Goal: Information Seeking & Learning: Learn about a topic

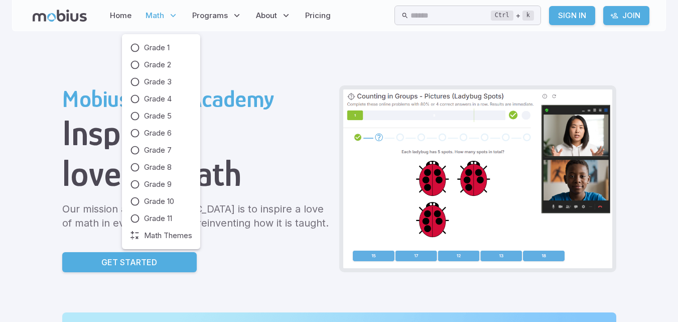
click at [165, 13] on p "Math" at bounding box center [162, 15] width 39 height 23
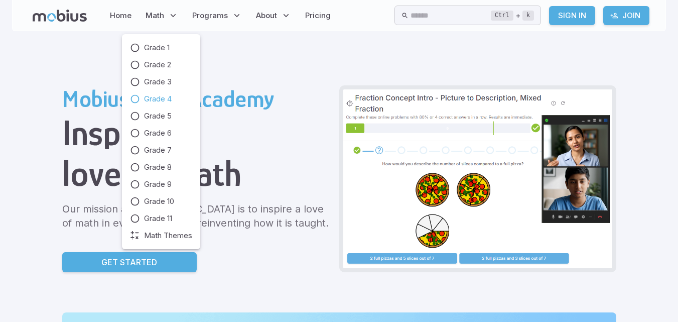
click at [139, 96] on icon at bounding box center [135, 99] width 10 height 10
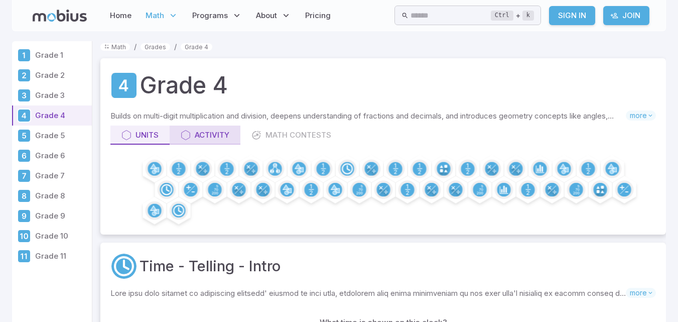
click at [226, 137] on div "Activity" at bounding box center [205, 134] width 49 height 11
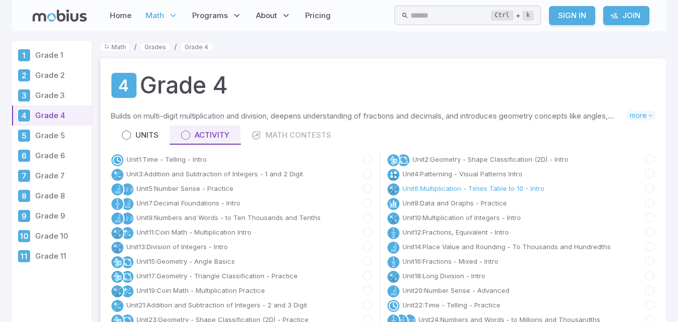
click at [419, 183] on link "Unit 6 : Multiplication - Times Table to 10 - Intro" at bounding box center [473, 188] width 142 height 10
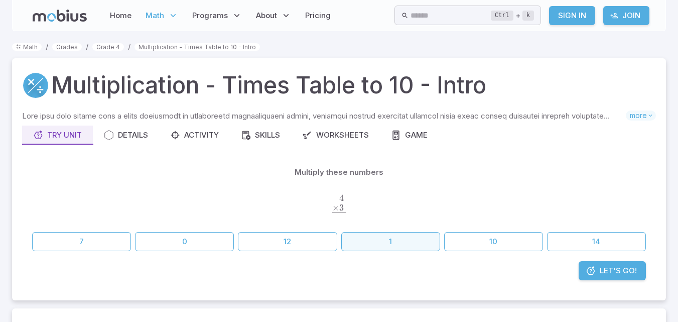
click at [400, 242] on button "1" at bounding box center [390, 241] width 99 height 19
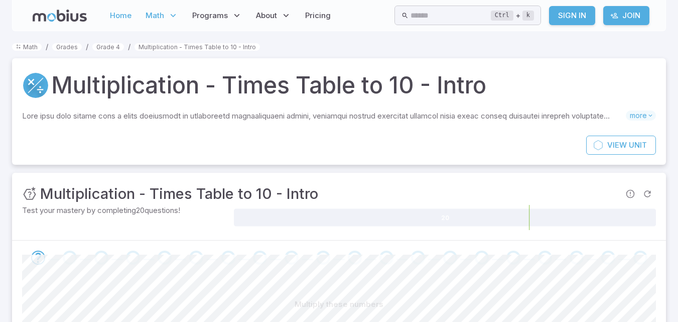
click at [114, 17] on link "Home" at bounding box center [121, 15] width 28 height 23
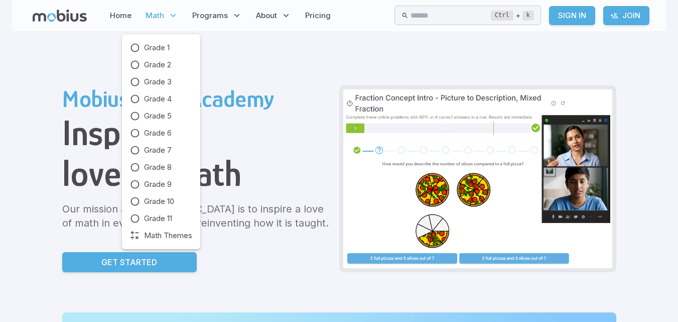
click at [157, 12] on span "Math" at bounding box center [155, 15] width 19 height 11
click at [157, 9] on p "Math" at bounding box center [162, 15] width 39 height 23
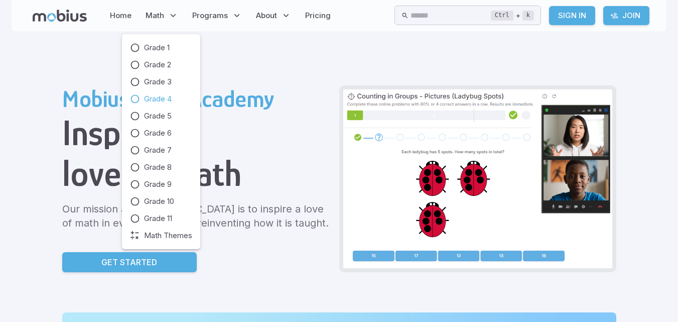
click at [161, 98] on span "Grade 4" at bounding box center [158, 98] width 28 height 11
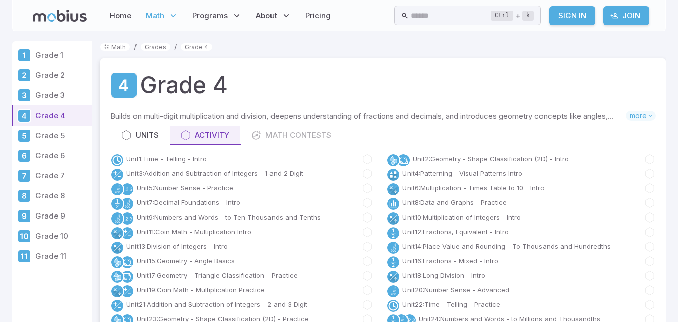
click at [266, 135] on div "Units Activity Math Contests" at bounding box center [383, 134] width 546 height 19
click at [273, 134] on div "Units Activity Math Contests" at bounding box center [383, 134] width 546 height 19
click at [159, 127] on link "Units" at bounding box center [139, 134] width 59 height 19
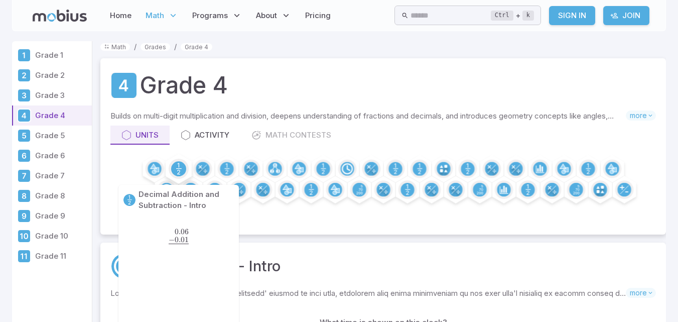
click at [181, 165] on circle at bounding box center [178, 168] width 15 height 15
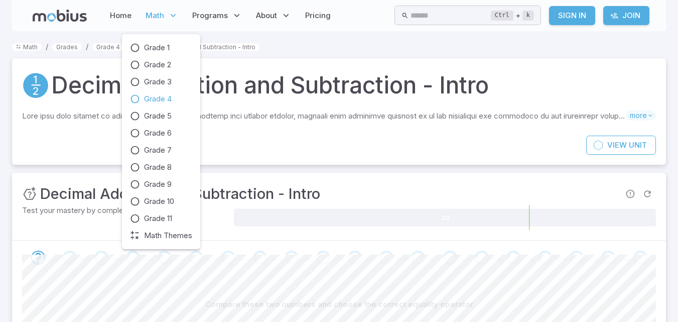
click at [152, 95] on span "Grade 4" at bounding box center [158, 98] width 28 height 11
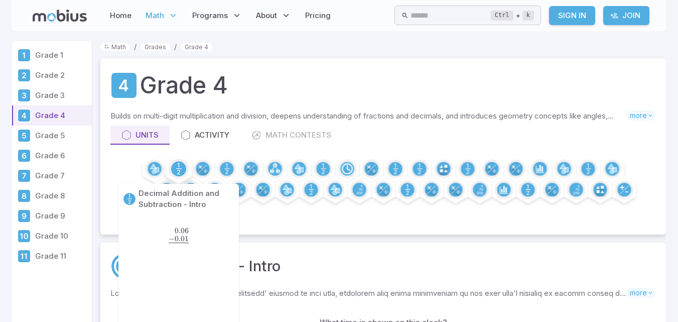
click at [185, 168] on circle at bounding box center [178, 168] width 15 height 15
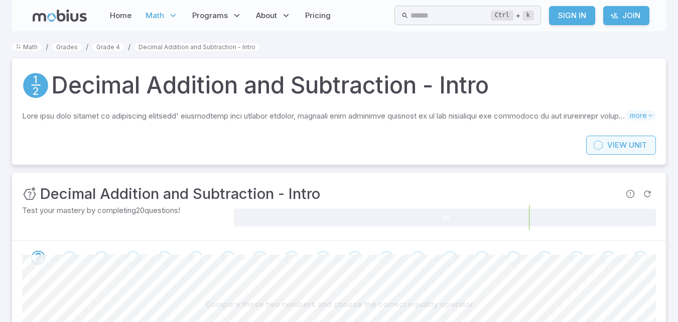
click at [630, 147] on span "Unit" at bounding box center [638, 145] width 18 height 11
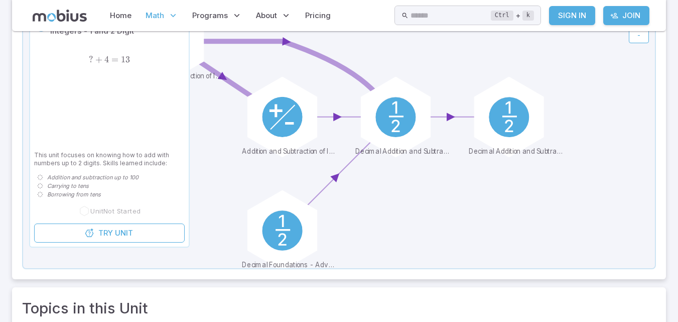
scroll to position [151, 0]
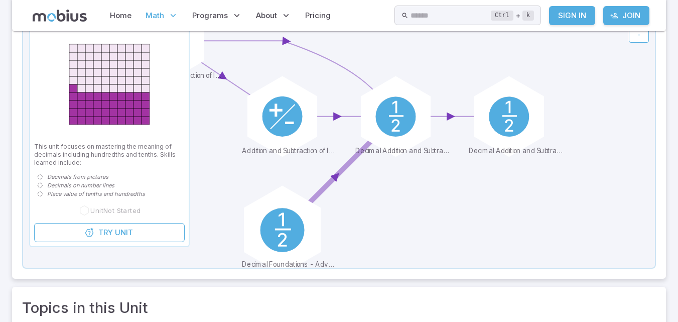
click at [258, 227] on div at bounding box center [282, 230] width 89 height 89
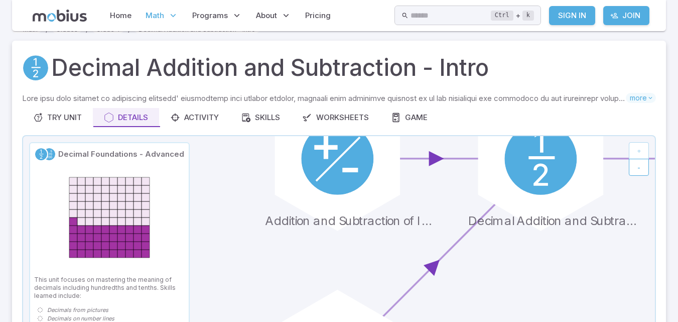
scroll to position [0, 0]
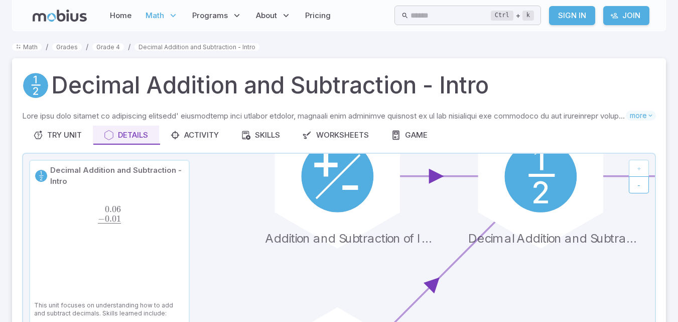
click at [634, 16] on link "Join" at bounding box center [626, 15] width 46 height 19
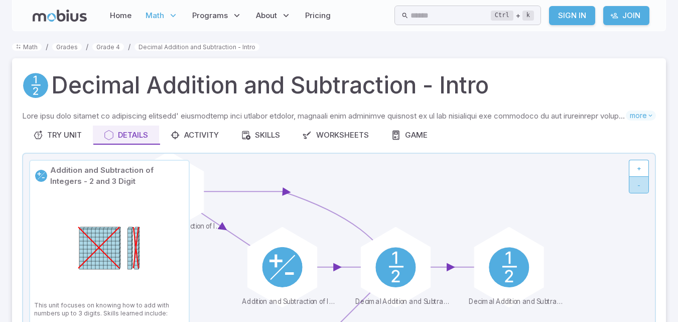
click at [640, 182] on button "-" at bounding box center [639, 184] width 20 height 17
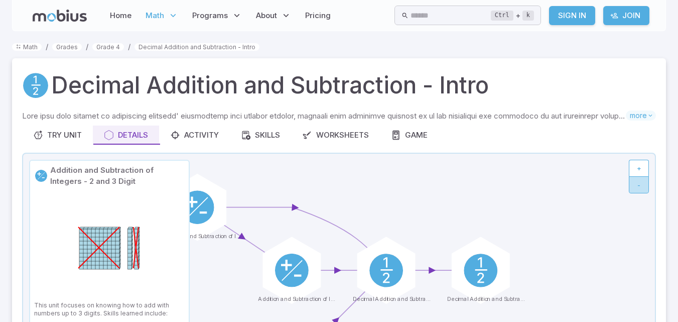
click at [640, 182] on button "-" at bounding box center [639, 184] width 20 height 17
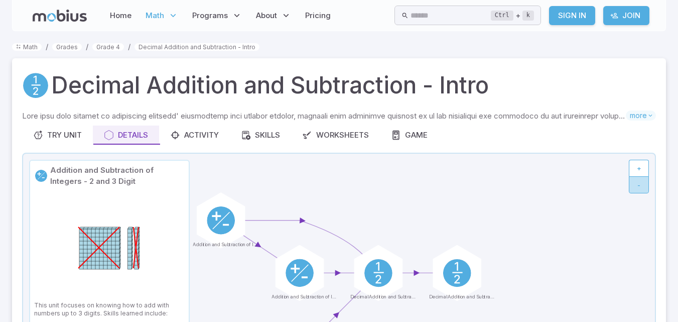
click at [640, 182] on button "-" at bounding box center [639, 184] width 20 height 17
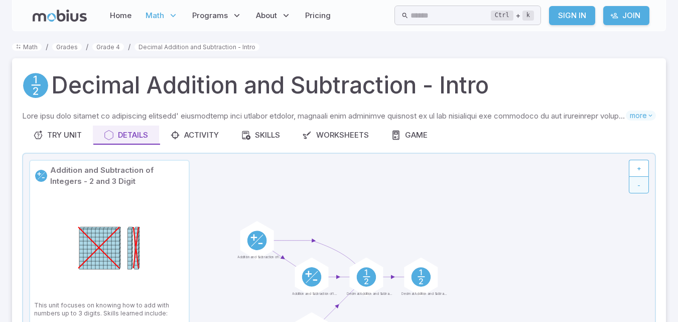
click at [640, 182] on button "-" at bounding box center [639, 184] width 20 height 17
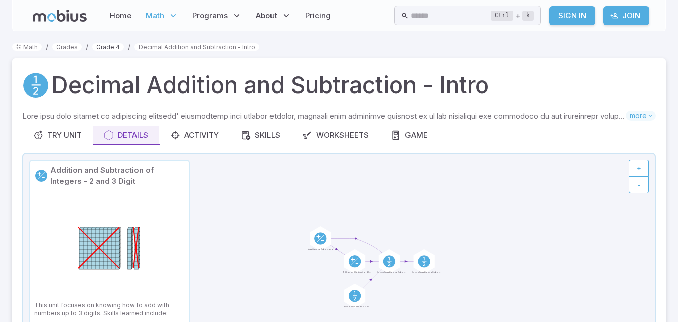
click at [117, 46] on link "Grade 4" at bounding box center [108, 47] width 32 height 8
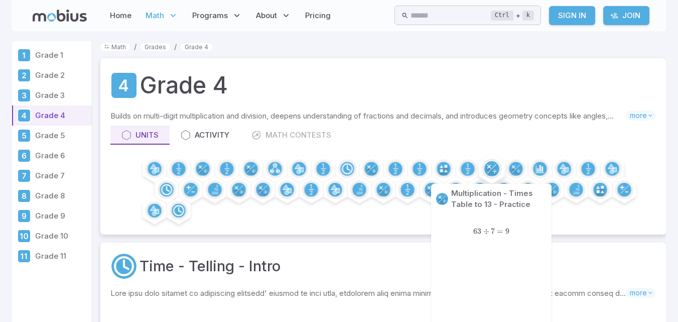
click at [492, 171] on circle at bounding box center [491, 168] width 15 height 15
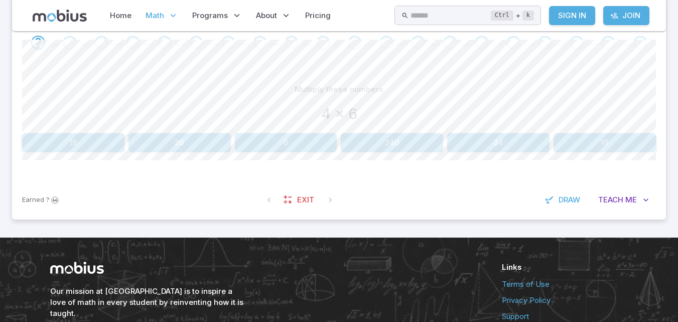
scroll to position [201, 0]
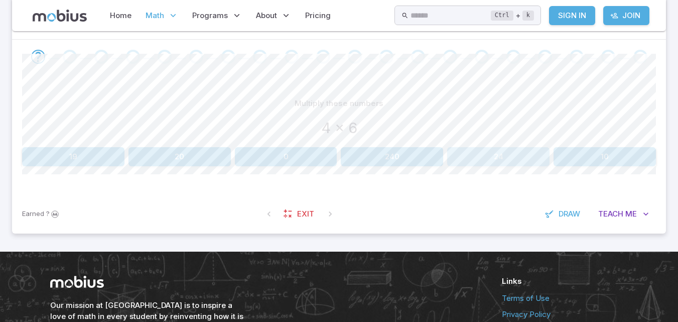
click at [473, 152] on button "24" at bounding box center [498, 156] width 102 height 19
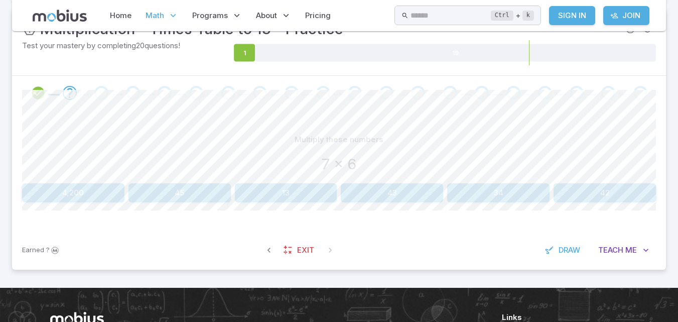
scroll to position [151, 0]
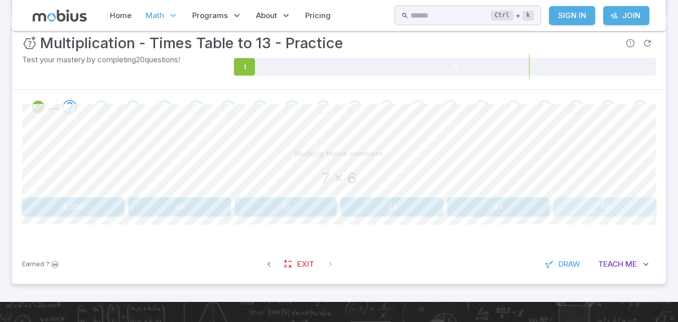
click at [581, 202] on button "42" at bounding box center [605, 206] width 102 height 19
click at [190, 202] on button "70" at bounding box center [179, 206] width 102 height 19
click at [481, 209] on button "64" at bounding box center [498, 206] width 102 height 19
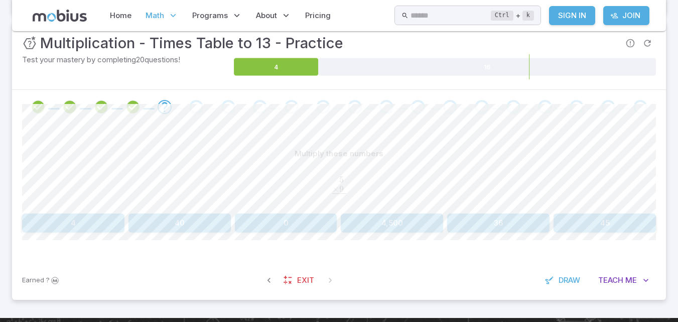
click at [108, 225] on button "4" at bounding box center [73, 222] width 102 height 19
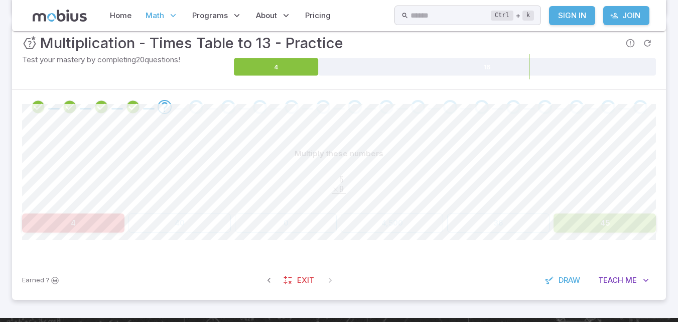
click at [604, 221] on div "Multiply these numbers 5 . × 9 . ‾ \begin{aligned}5\hphantom{.}\\[-0.5em]\under…" at bounding box center [339, 192] width 634 height 136
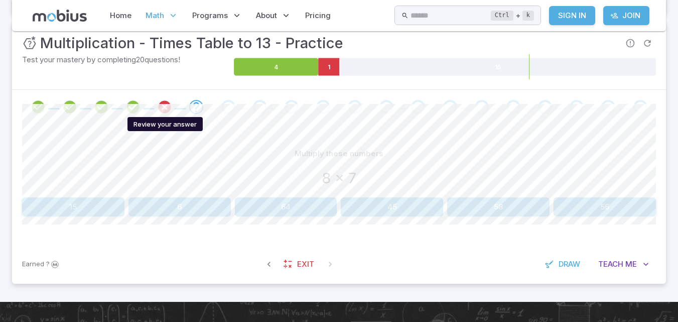
click at [161, 105] on icon "Review your answer" at bounding box center [164, 106] width 15 height 15
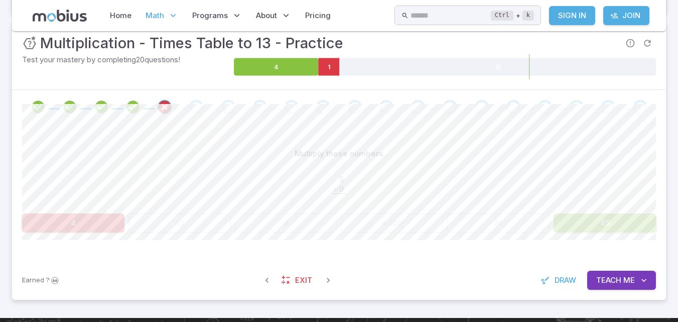
click at [288, 222] on div "4 40 0 4,500 36 45" at bounding box center [339, 222] width 634 height 19
click at [607, 276] on span "Teach" at bounding box center [608, 280] width 25 height 11
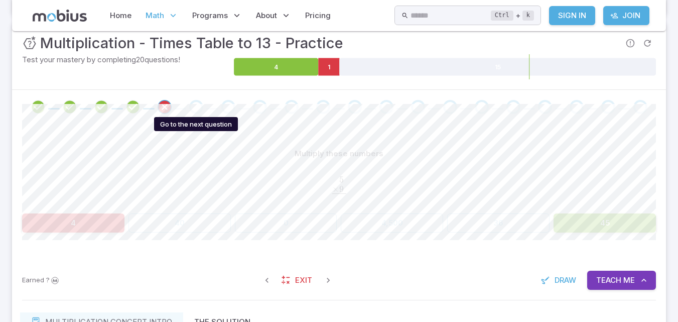
click at [194, 107] on div "Go to the next question" at bounding box center [196, 107] width 14 height 14
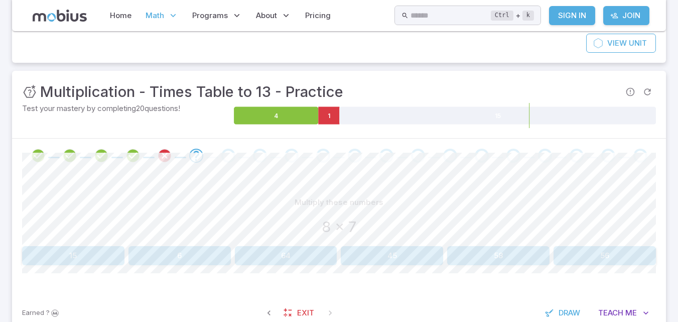
scroll to position [100, 0]
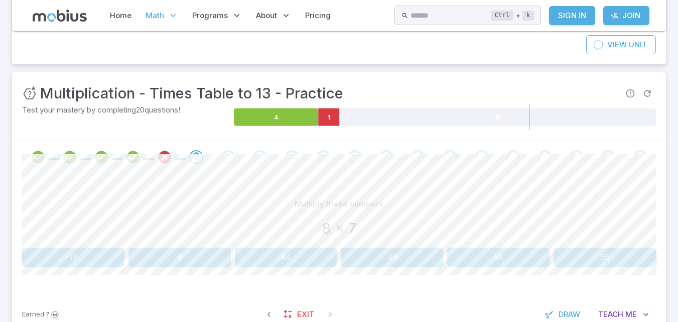
click at [193, 261] on button "6" at bounding box center [179, 256] width 102 height 19
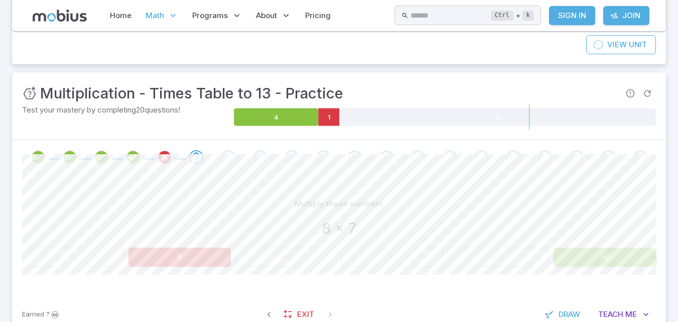
click at [464, 256] on div "15 6 64 45 58 56" at bounding box center [339, 256] width 634 height 19
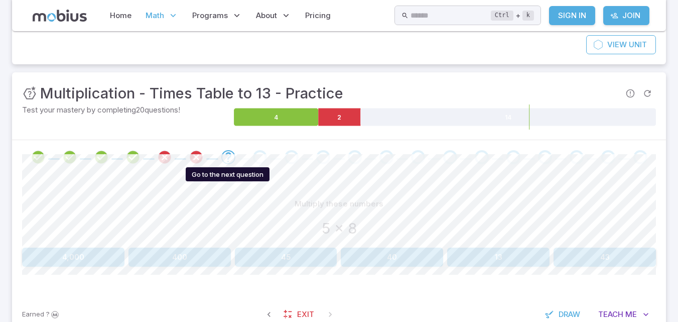
click at [229, 159] on icon "Go to the next question" at bounding box center [228, 157] width 12 height 12
click at [232, 153] on icon "Go to the next question" at bounding box center [228, 157] width 12 height 12
click at [257, 154] on div "Go to the next question" at bounding box center [260, 157] width 14 height 14
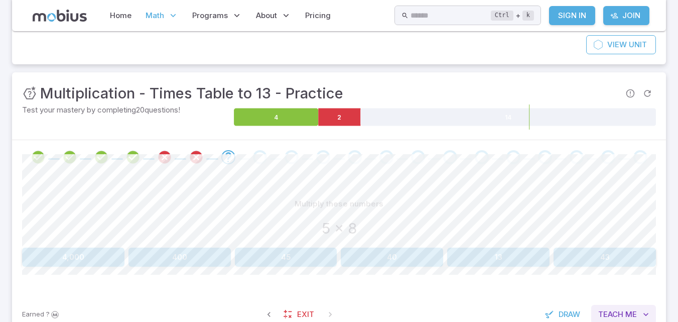
click at [638, 309] on button "Teach Me" at bounding box center [623, 314] width 65 height 19
click at [604, 315] on span "Teach" at bounding box center [610, 314] width 25 height 11
click at [615, 312] on span "Teach" at bounding box center [610, 314] width 25 height 11
click at [507, 251] on button "13" at bounding box center [498, 256] width 102 height 19
click at [78, 256] on button "24" at bounding box center [73, 256] width 102 height 19
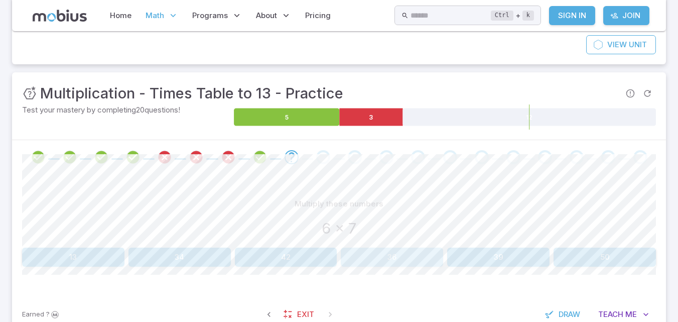
click at [398, 250] on button "36" at bounding box center [392, 256] width 102 height 19
click at [319, 251] on button "21" at bounding box center [286, 256] width 102 height 19
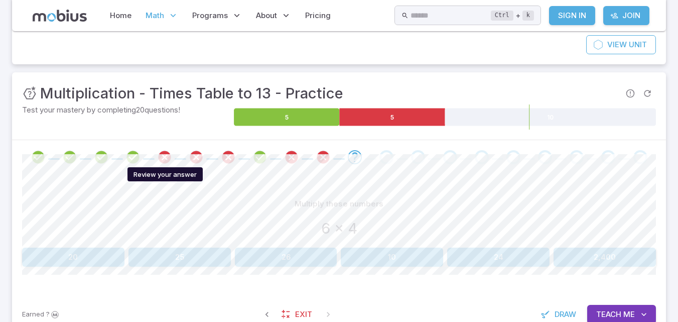
click at [165, 154] on icon "Review your answer" at bounding box center [164, 157] width 15 height 15
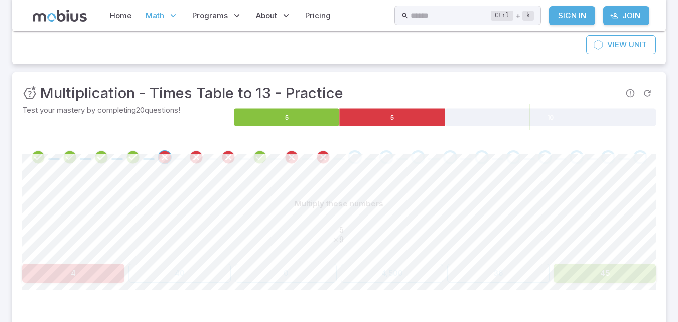
click at [611, 263] on div "Multiply these numbers 5 . × 9 . ‾ \begin{aligned}5\hphantom{.}\\[-0.5em]\under…" at bounding box center [339, 238] width 634 height 88
drag, startPoint x: 341, startPoint y: 158, endPoint x: 352, endPoint y: 157, distance: 11.1
click at [352, 157] on div at bounding box center [355, 157] width 32 height 14
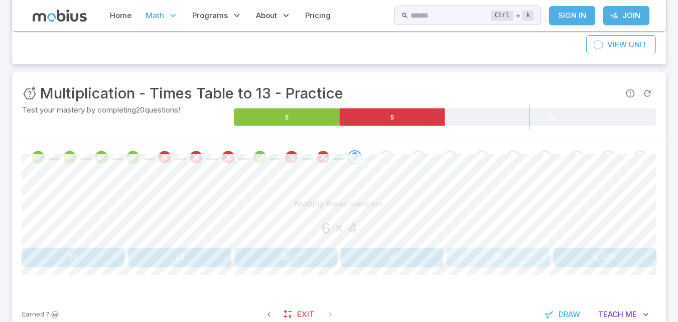
click at [540, 256] on button "24" at bounding box center [498, 256] width 102 height 19
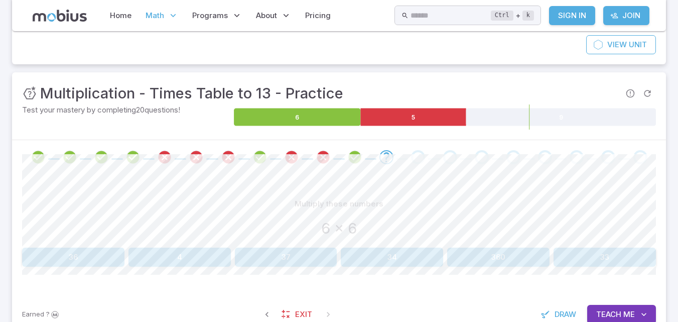
click at [87, 257] on button "36" at bounding box center [73, 256] width 102 height 19
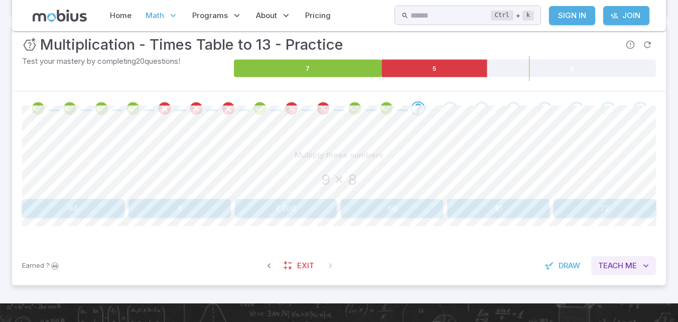
scroll to position [151, 0]
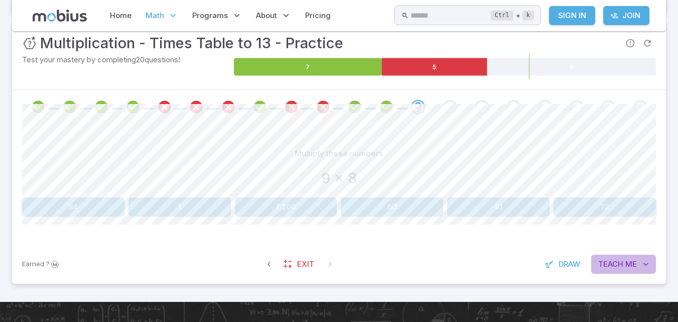
click at [617, 262] on span "Teach" at bounding box center [610, 263] width 25 height 11
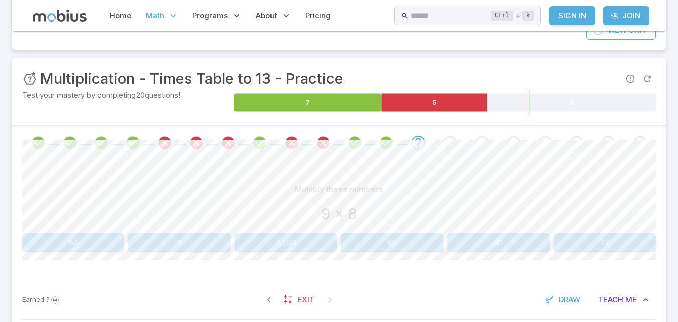
scroll to position [100, 0]
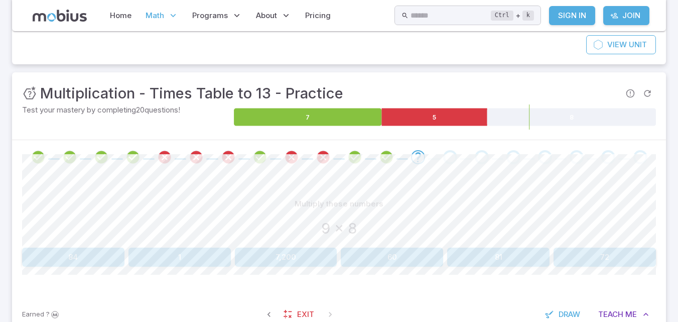
click at [481, 175] on div "Multiply these numbers 9 x 8 84 1 7,200 60 81 72 Canvas actions 100 % Exit zen …" at bounding box center [339, 234] width 634 height 120
click at [582, 249] on button "72" at bounding box center [605, 256] width 102 height 19
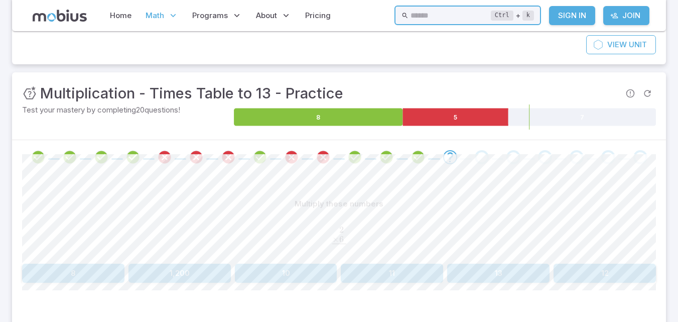
click at [436, 23] on input "text" at bounding box center [451, 16] width 80 height 20
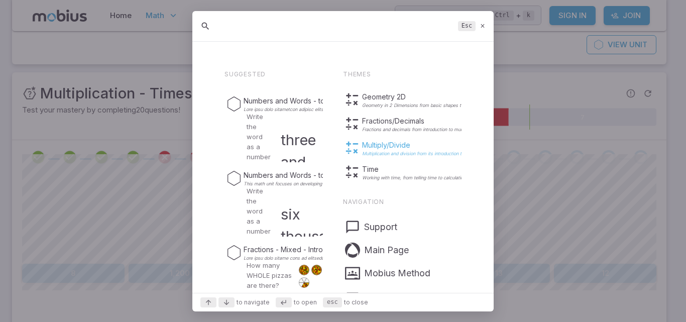
type input "r"
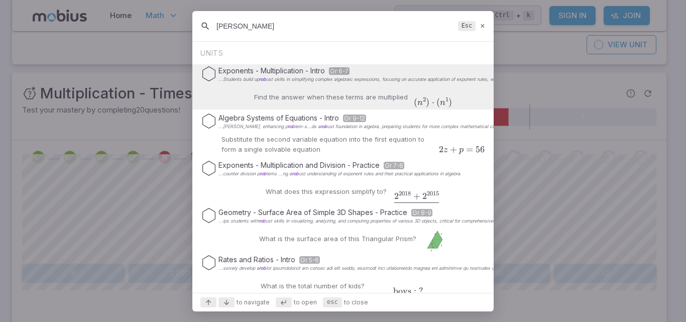
type input "ROB"
click at [482, 27] on icon at bounding box center [482, 26] width 7 height 8
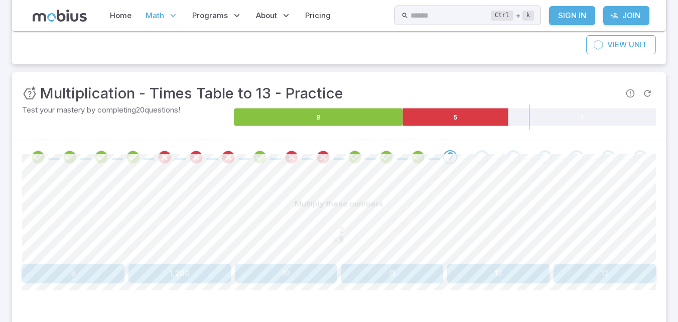
click at [590, 274] on button "12" at bounding box center [605, 272] width 102 height 19
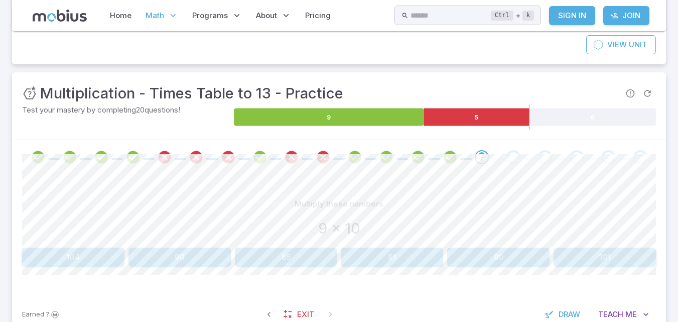
click at [437, 220] on div "9 x 10" at bounding box center [339, 228] width 634 height 22
click at [346, 213] on div "Multiply these numbers" at bounding box center [339, 203] width 634 height 19
click at [376, 207] on p "Multiply these numbers" at bounding box center [339, 203] width 89 height 11
click at [381, 203] on p "Multiply these numbers" at bounding box center [339, 203] width 89 height 11
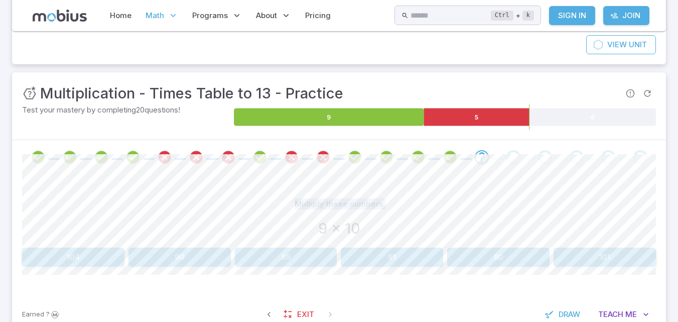
click at [381, 203] on p "Multiply these numbers" at bounding box center [339, 203] width 89 height 11
click at [382, 206] on div "Multiply these numbers" at bounding box center [339, 203] width 634 height 19
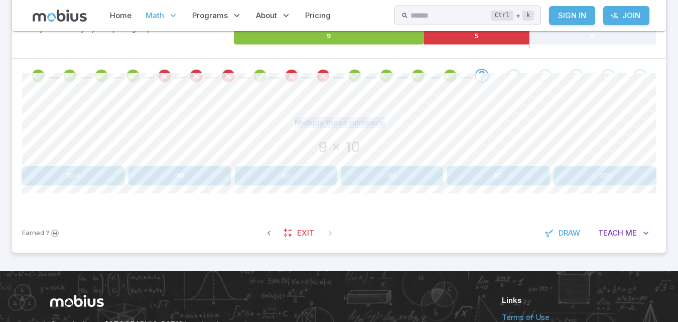
scroll to position [185, 0]
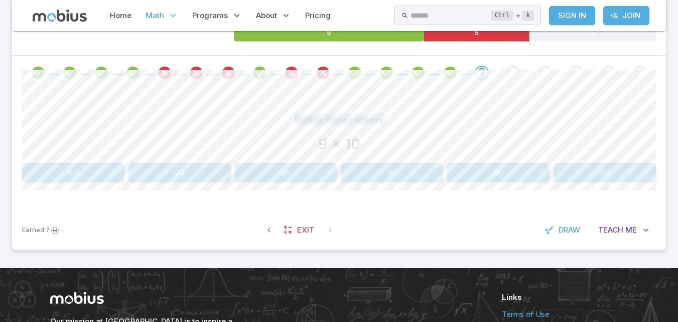
click at [500, 109] on div "Multiply these numbers 9 x 10 104 90 85 91 80 101 Canvas actions 100 % Exit zen…" at bounding box center [339, 150] width 634 height 120
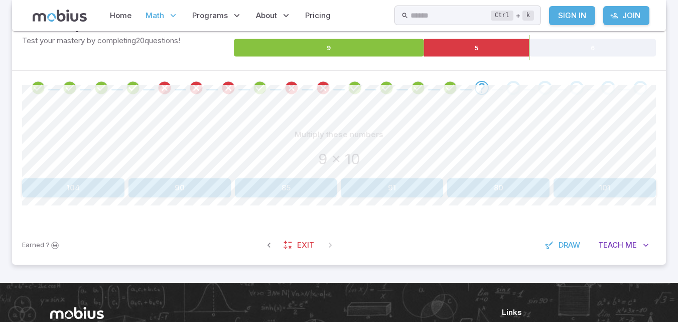
scroll to position [119, 0]
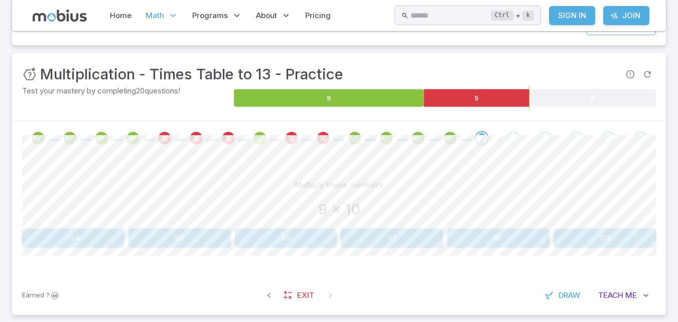
click at [424, 210] on div "9 x 10" at bounding box center [339, 209] width 634 height 22
click at [195, 234] on button "90" at bounding box center [179, 237] width 102 height 19
click at [198, 239] on button "100" at bounding box center [179, 237] width 102 height 19
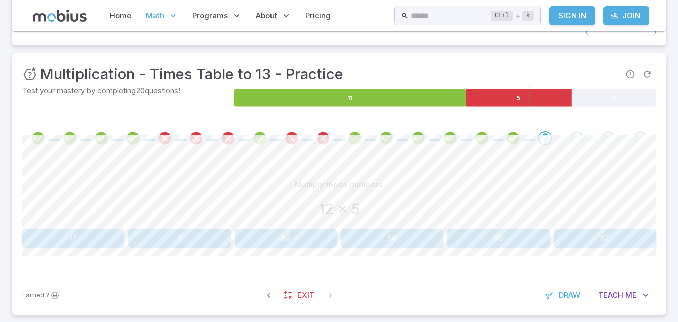
click at [206, 289] on div "Earned ? Exit Draw Teach Me" at bounding box center [339, 295] width 654 height 39
click at [280, 231] on button "60" at bounding box center [286, 237] width 102 height 19
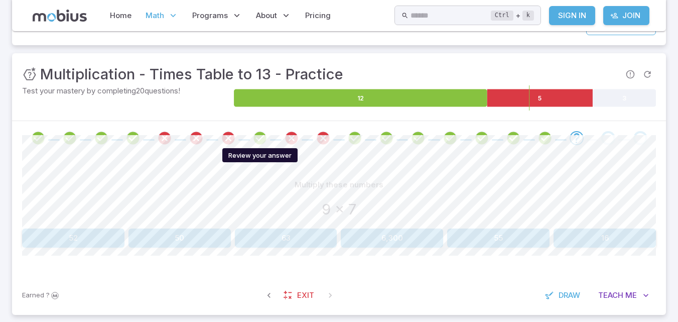
click at [264, 137] on icon "Review your answer" at bounding box center [259, 137] width 15 height 15
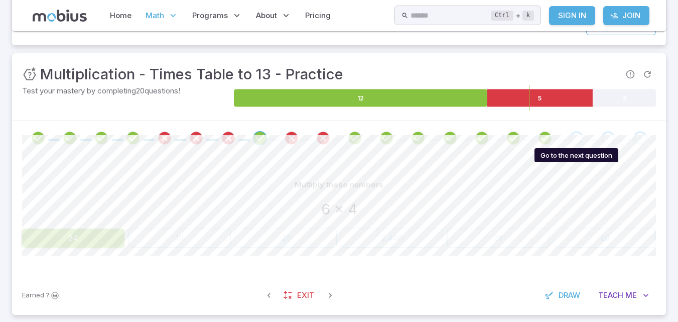
click at [576, 134] on div "Go to the next question" at bounding box center [577, 138] width 14 height 14
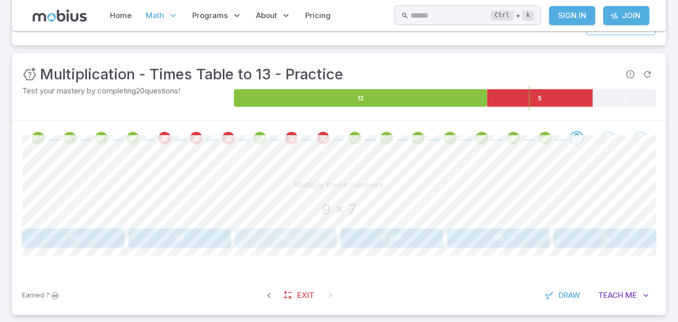
click at [313, 234] on button "63" at bounding box center [286, 237] width 102 height 19
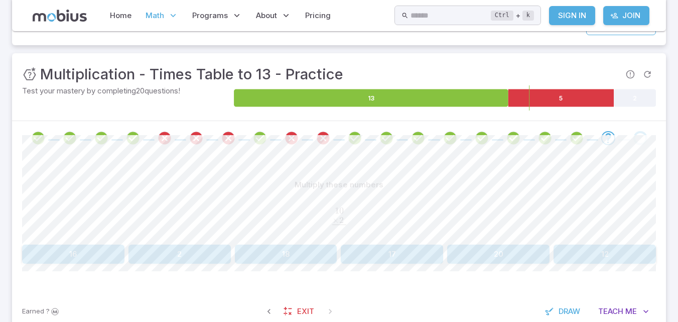
click at [493, 258] on button "20" at bounding box center [498, 253] width 102 height 19
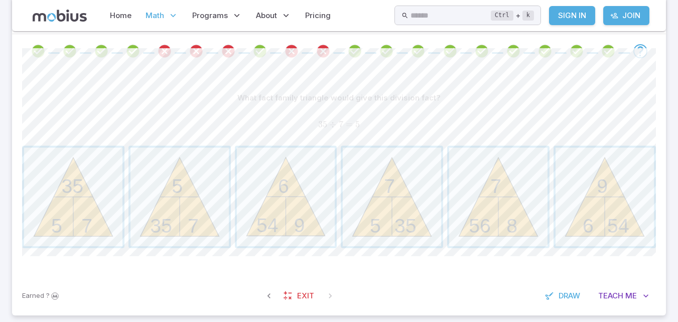
scroll to position [220, 0]
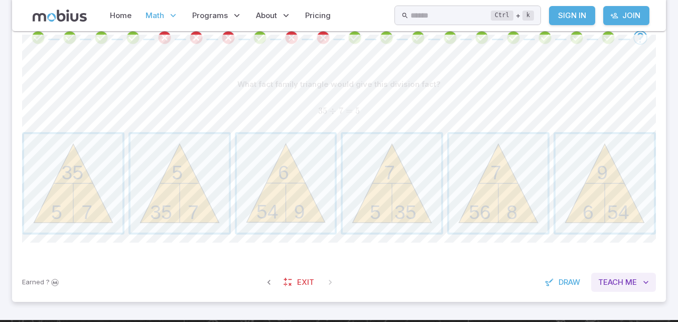
click at [626, 277] on span "Me" at bounding box center [631, 282] width 12 height 11
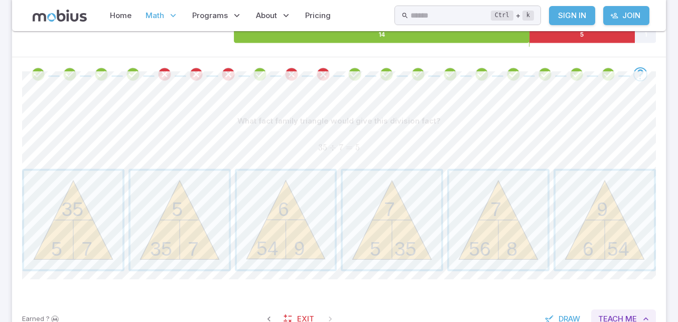
scroll to position [170, 0]
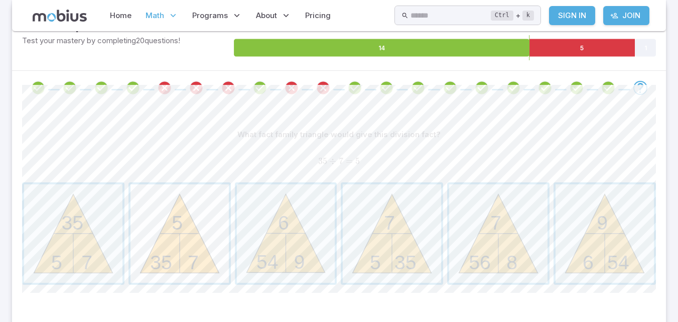
click at [171, 196] on span "button" at bounding box center [179, 233] width 98 height 98
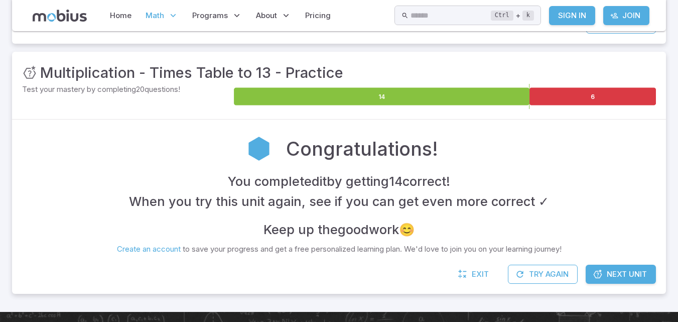
scroll to position [119, 0]
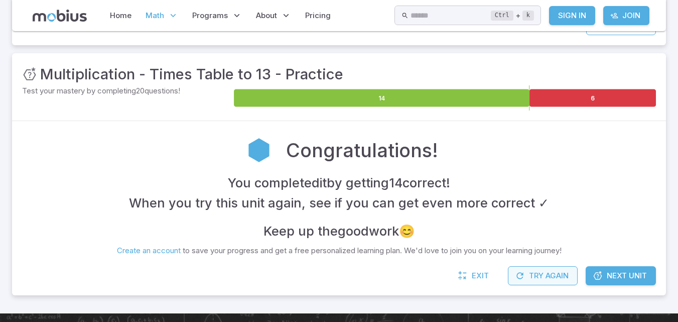
click at [544, 271] on button "Try Again" at bounding box center [543, 275] width 70 height 19
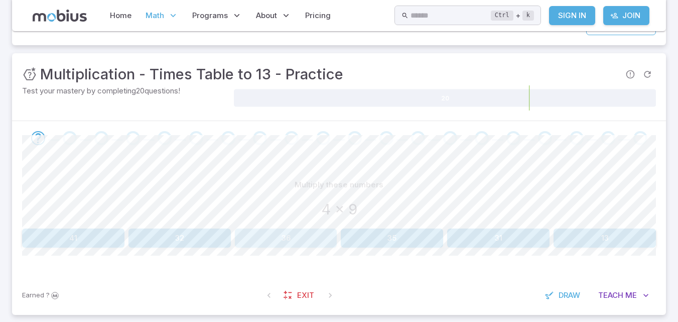
click at [297, 237] on button "36" at bounding box center [286, 237] width 102 height 19
click at [488, 240] on button "50" at bounding box center [498, 237] width 102 height 19
click at [83, 232] on button "48" at bounding box center [73, 237] width 102 height 19
click at [419, 180] on div "Multiply these numbers" at bounding box center [339, 184] width 634 height 19
click at [395, 173] on div "Multiply these numbers 7 x 8 560 65 56 67 1 57 Canvas actions 100 % Exit zen mo…" at bounding box center [339, 215] width 634 height 120
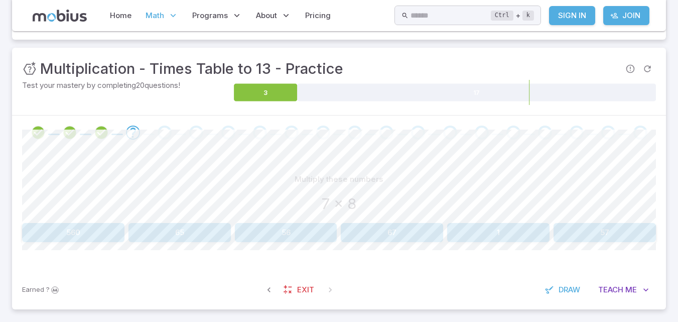
scroll to position [100, 0]
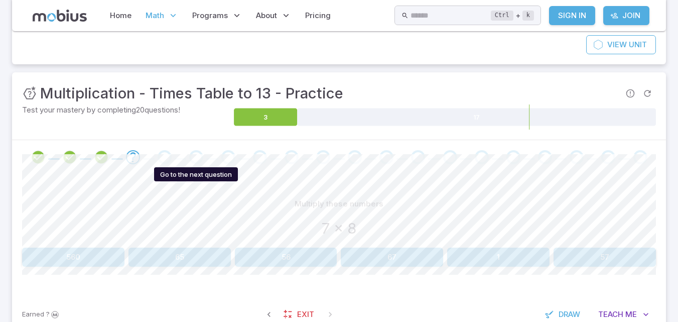
click at [196, 154] on div "Go to the next question" at bounding box center [196, 157] width 14 height 14
click at [232, 149] on div at bounding box center [339, 157] width 654 height 34
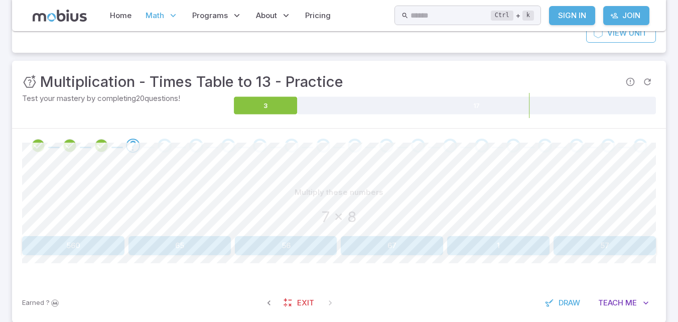
scroll to position [111, 0]
click at [202, 243] on button "65" at bounding box center [179, 245] width 102 height 19
click at [268, 299] on icon "button" at bounding box center [269, 303] width 10 height 10
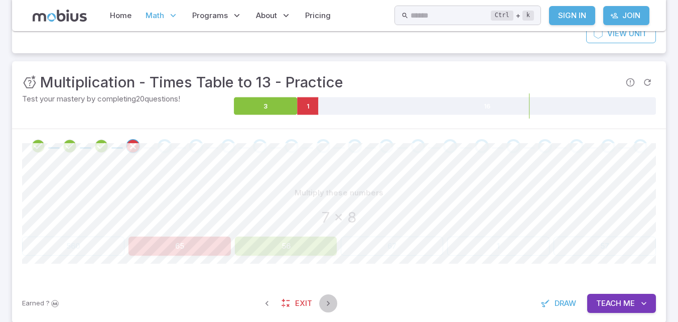
click at [329, 299] on icon "button" at bounding box center [328, 303] width 10 height 10
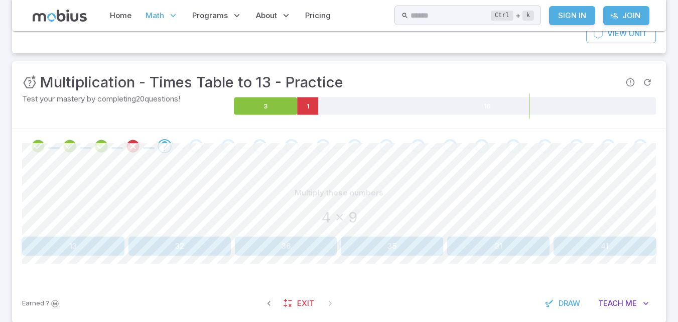
click at [321, 243] on button "36" at bounding box center [286, 245] width 102 height 19
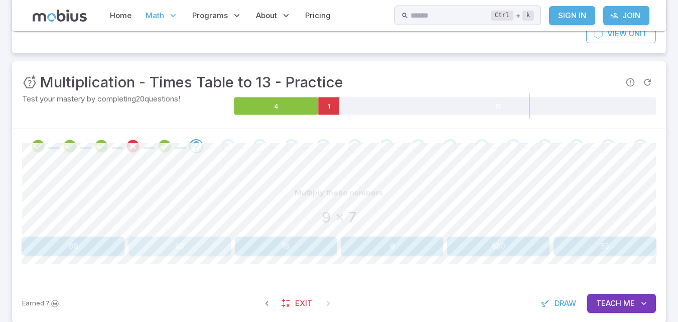
click at [172, 249] on button "63" at bounding box center [179, 245] width 102 height 19
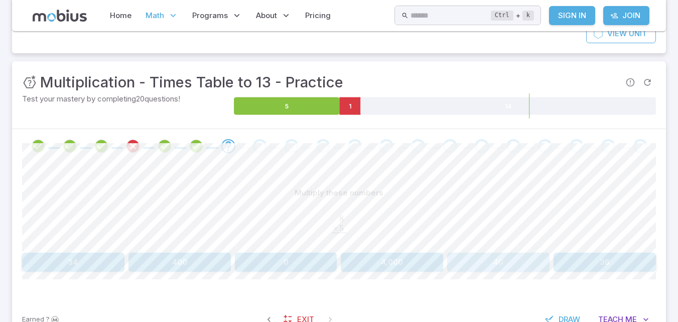
click at [504, 259] on button "40" at bounding box center [498, 261] width 102 height 19
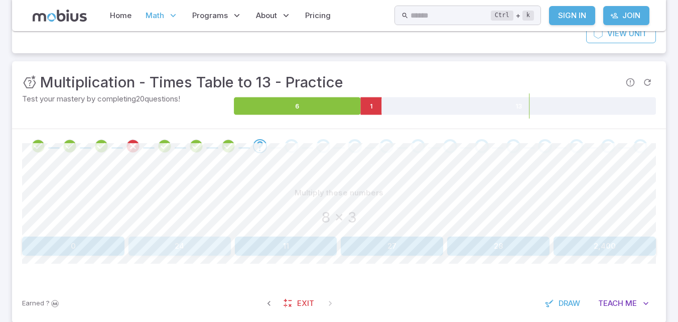
click at [202, 249] on button "24" at bounding box center [179, 245] width 102 height 19
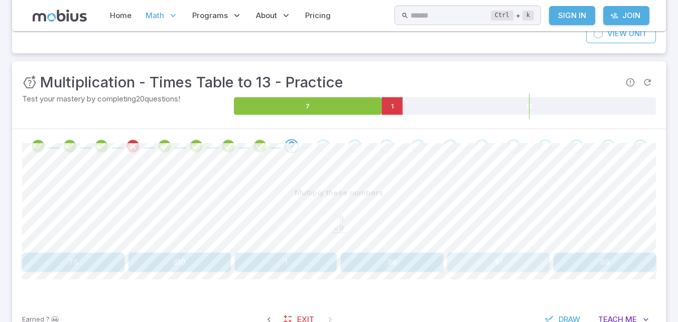
click at [497, 262] on button "81" at bounding box center [498, 261] width 102 height 19
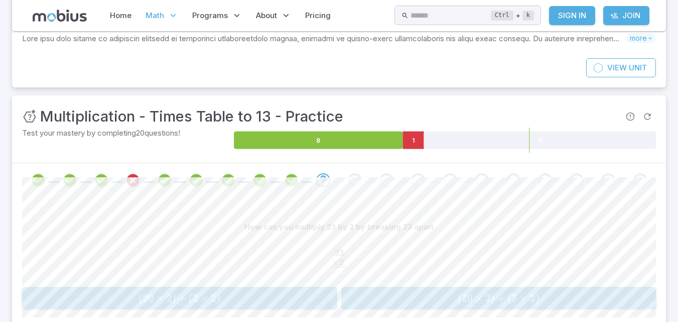
scroll to position [61, 0]
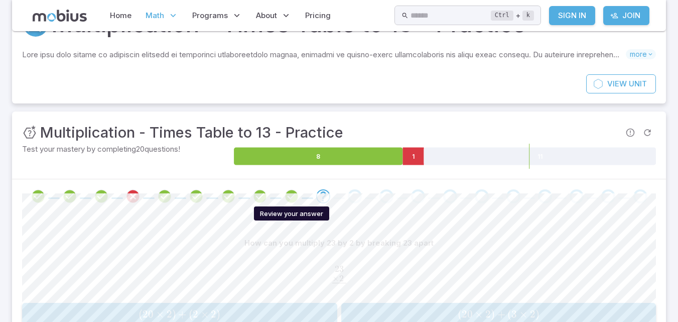
click at [290, 191] on icon "Review your answer" at bounding box center [291, 196] width 15 height 15
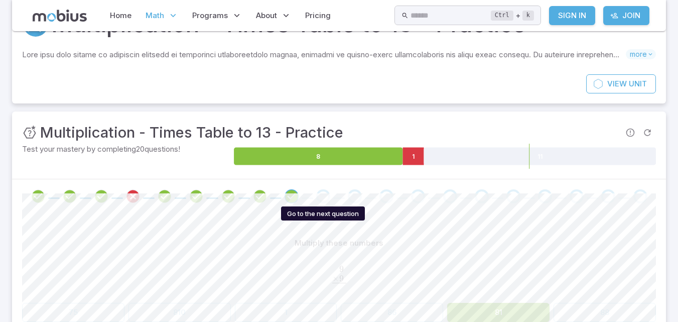
click at [321, 196] on div "Go to the next question" at bounding box center [323, 196] width 14 height 14
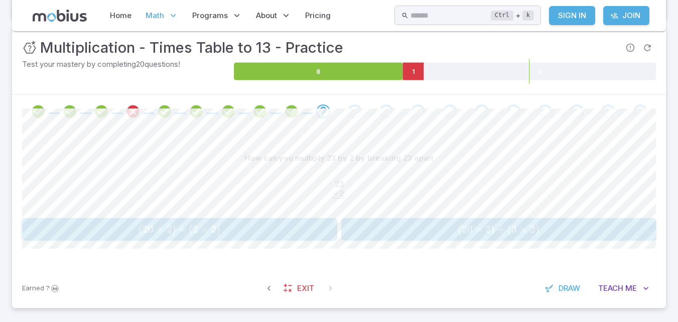
scroll to position [162, 0]
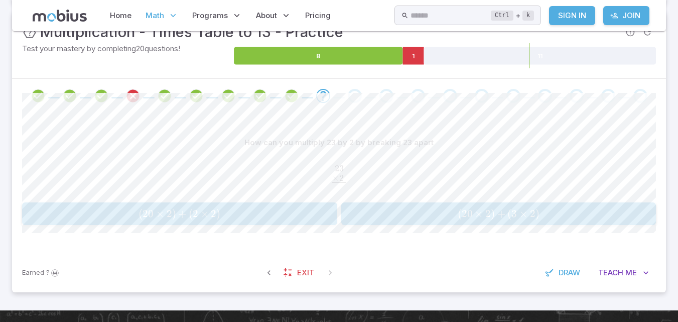
click at [398, 243] on div "How can you multiply 23 by 2 by breaking 23 apart 23 . × 2 . ‾ \begin{aligned}2…" at bounding box center [339, 183] width 634 height 140
click at [400, 239] on div "How can you multiply 23 by 2 by breaking 23 apart 23 . × 2 . ‾ \begin{aligned}2…" at bounding box center [339, 183] width 634 height 140
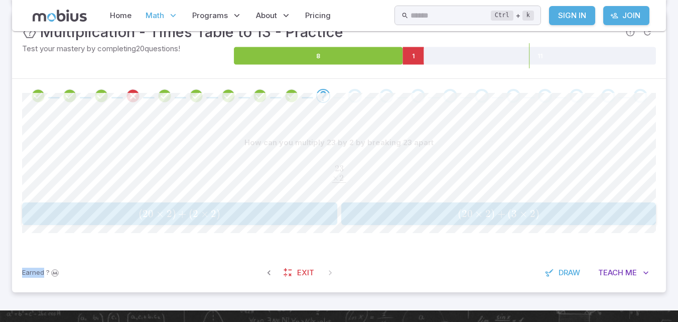
click at [400, 239] on div "How can you multiply 23 by 2 by breaking 23 apart 23 . × 2 . ‾ \begin{aligned}2…" at bounding box center [339, 183] width 634 height 140
drag, startPoint x: 585, startPoint y: 315, endPoint x: 590, endPoint y: 309, distance: 8.2
drag, startPoint x: 590, startPoint y: 309, endPoint x: 258, endPoint y: 179, distance: 356.1
click at [258, 179] on span "23 . × 2 . ​ ​" at bounding box center [339, 175] width 634 height 23
click at [434, 212] on span "( 20 × 2 ) + ( 3 × 2 )" at bounding box center [498, 213] width 309 height 13
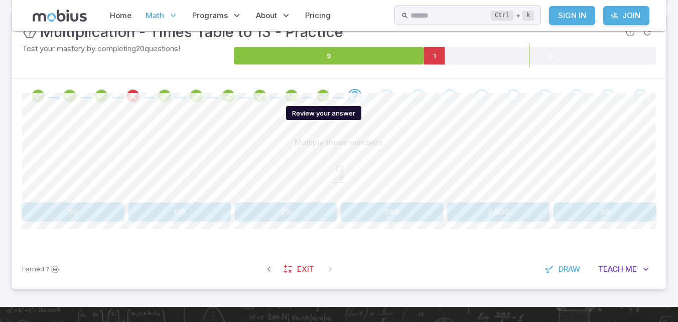
click at [324, 90] on icon "Review your answer" at bounding box center [323, 95] width 15 height 15
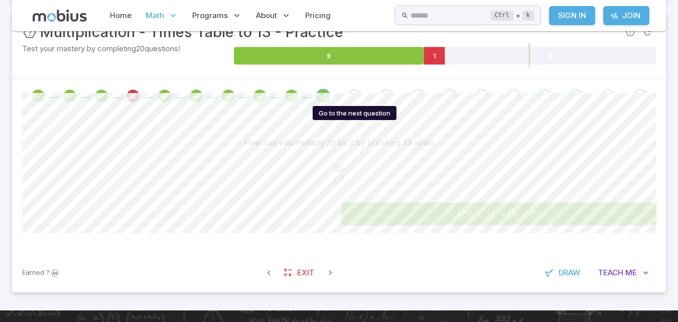
click at [353, 99] on div "Go to the next question" at bounding box center [355, 96] width 14 height 14
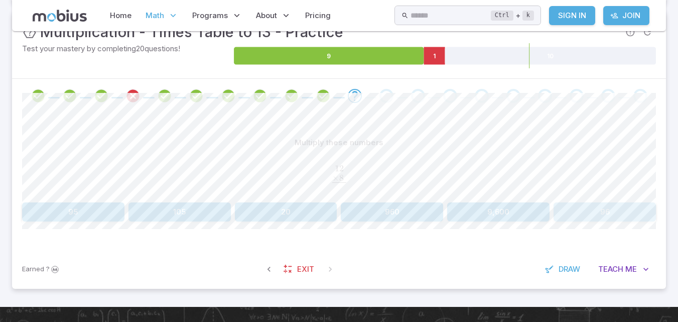
click at [565, 209] on button "96" at bounding box center [605, 211] width 102 height 19
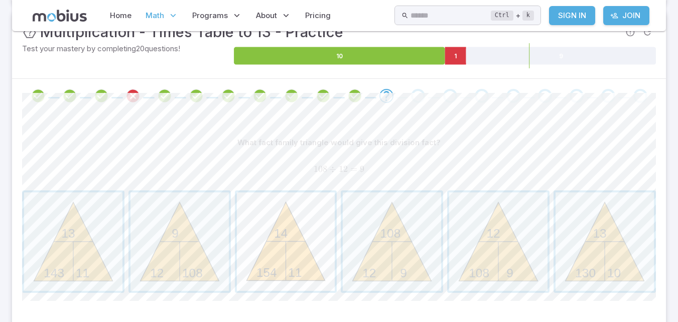
click at [330, 231] on span "button" at bounding box center [286, 241] width 98 height 98
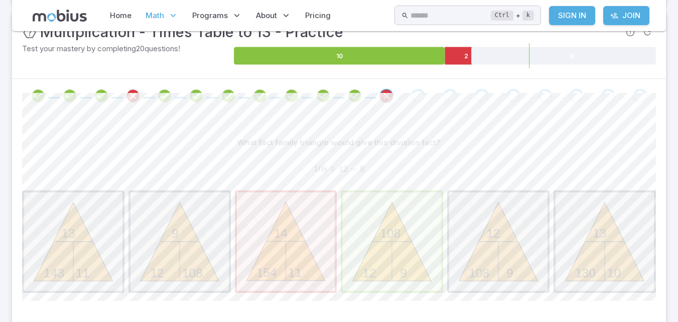
click at [405, 245] on span "button" at bounding box center [392, 241] width 98 height 98
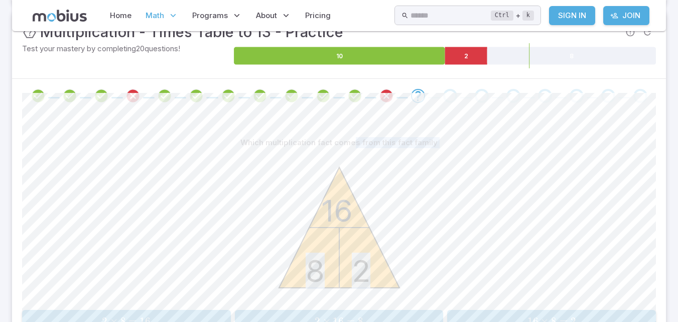
click at [358, 134] on div "Which multiplication fact comes from this fact family 8 2 16" at bounding box center [339, 219] width 634 height 173
click at [475, 183] on div "8 2 16" at bounding box center [339, 229] width 634 height 154
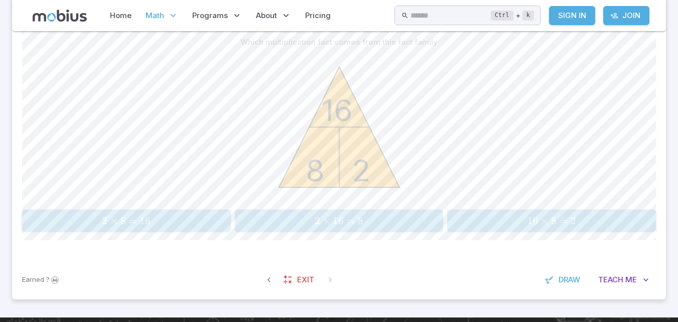
scroll to position [312, 0]
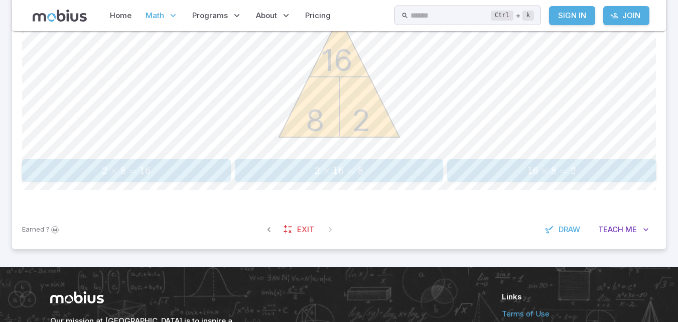
drag, startPoint x: 150, startPoint y: 99, endPoint x: 113, endPoint y: 55, distance: 57.4
click at [113, 55] on div "8 2 16" at bounding box center [339, 79] width 634 height 154
click at [120, 169] on span "8" at bounding box center [123, 170] width 6 height 13
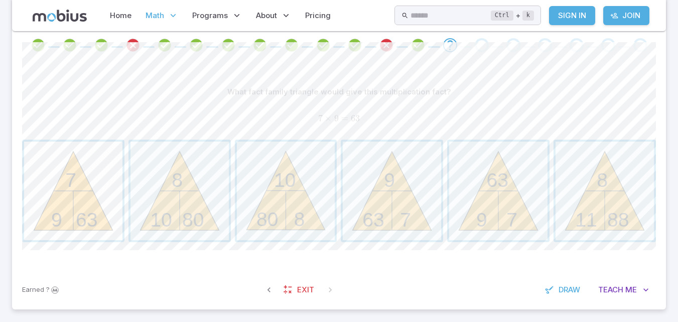
scroll to position [162, 0]
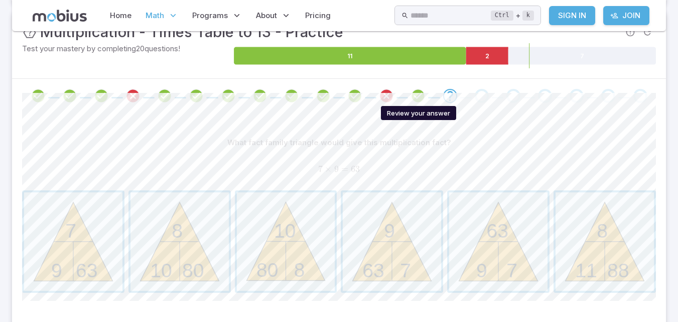
click at [415, 97] on icon "Review your answer" at bounding box center [418, 95] width 15 height 15
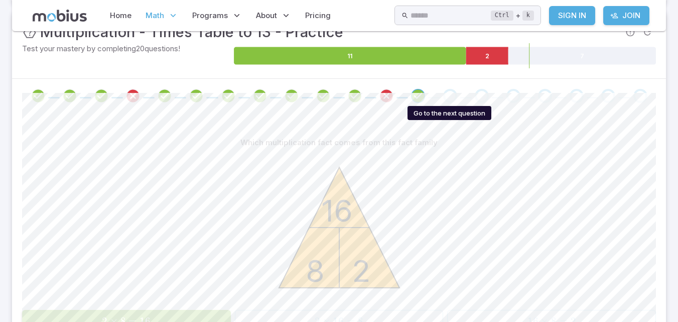
click at [447, 90] on div "Go to the next question" at bounding box center [450, 96] width 14 height 14
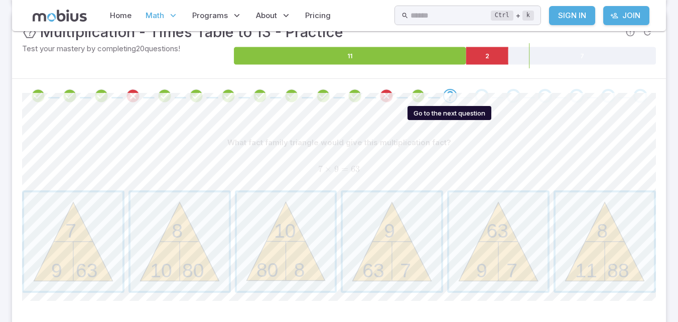
click at [447, 90] on icon "Go to the next question" at bounding box center [450, 96] width 12 height 12
click at [525, 250] on span "button" at bounding box center [498, 241] width 98 height 98
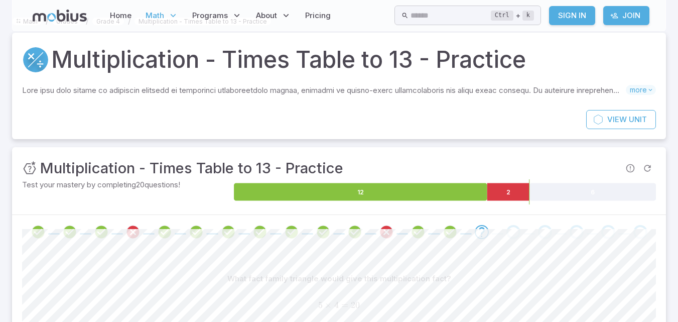
scroll to position [0, 0]
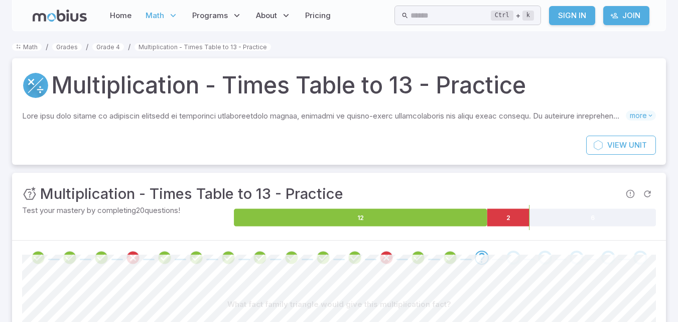
click at [390, 197] on div "Unit Mastery : Multiplication - Times Table to 13 - Practice" at bounding box center [339, 194] width 634 height 22
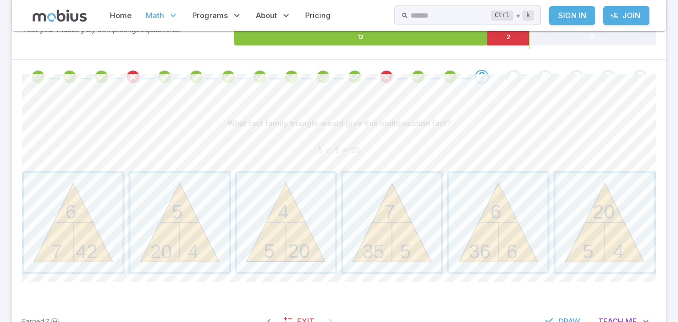
scroll to position [201, 0]
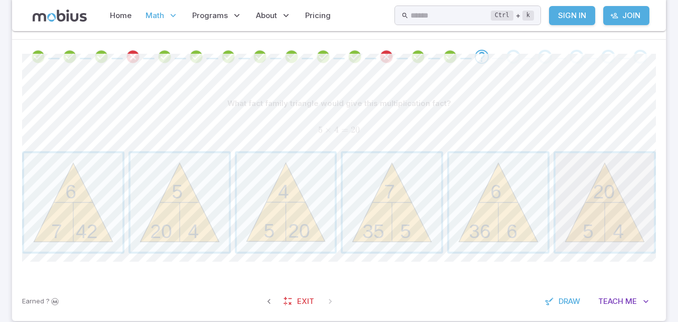
click at [565, 184] on span "button" at bounding box center [605, 202] width 98 height 98
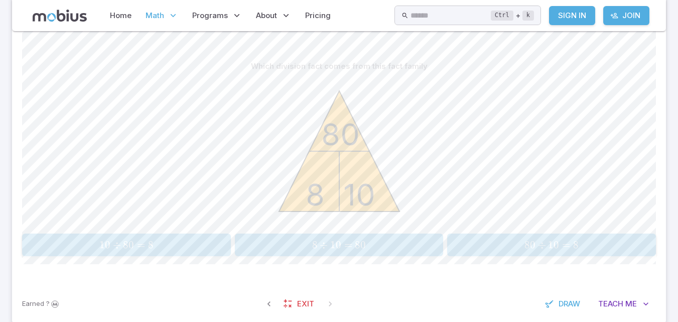
scroll to position [251, 0]
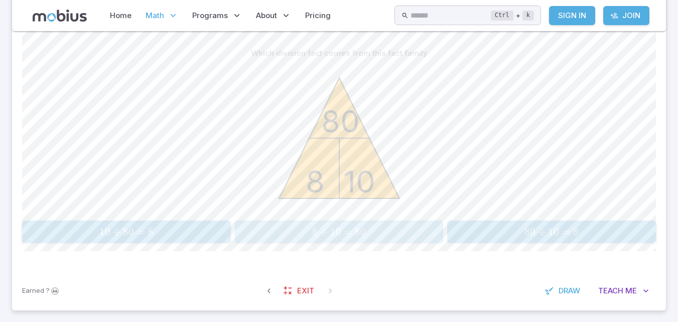
click at [407, 229] on span "8 ÷ 10 = 80" at bounding box center [339, 231] width 202 height 13
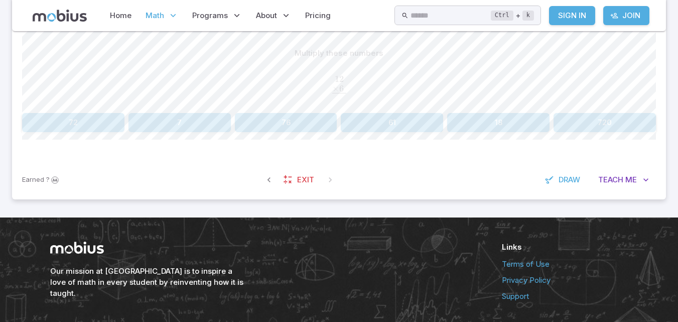
click at [502, 224] on div "Our mission at Mobius is to inspire a love of math in every student by reinvent…" at bounding box center [339, 271] width 602 height 108
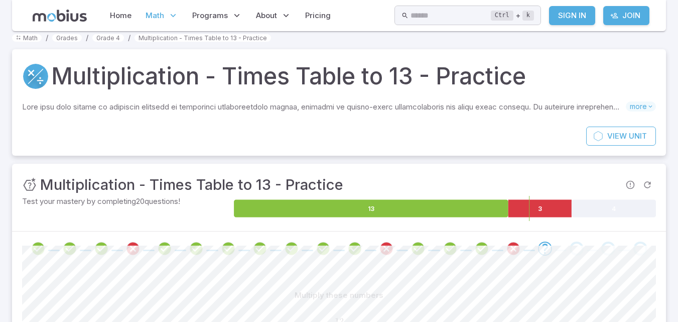
scroll to position [0, 0]
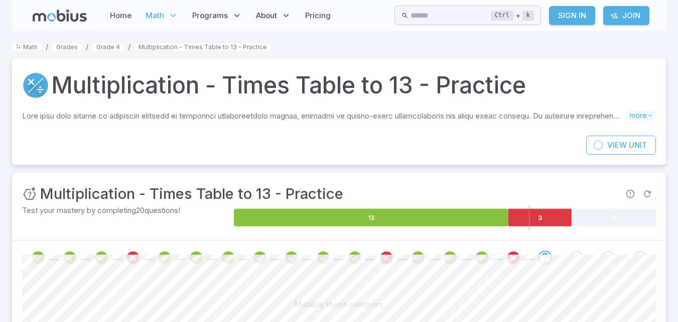
click at [152, 271] on div at bounding box center [339, 257] width 654 height 34
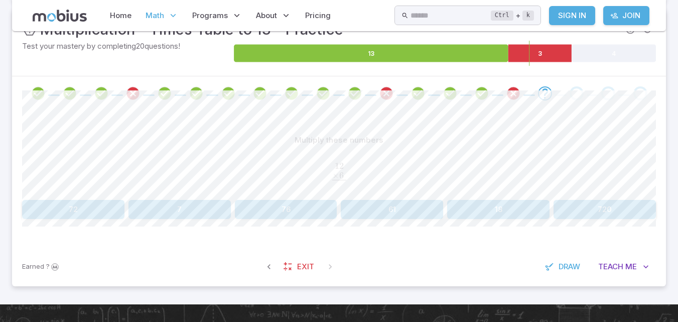
scroll to position [151, 0]
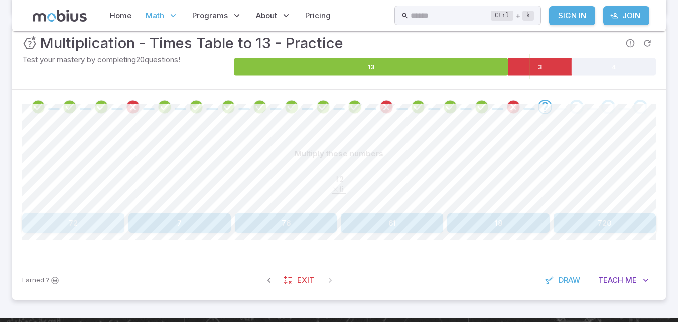
click at [71, 229] on button "72" at bounding box center [73, 222] width 102 height 19
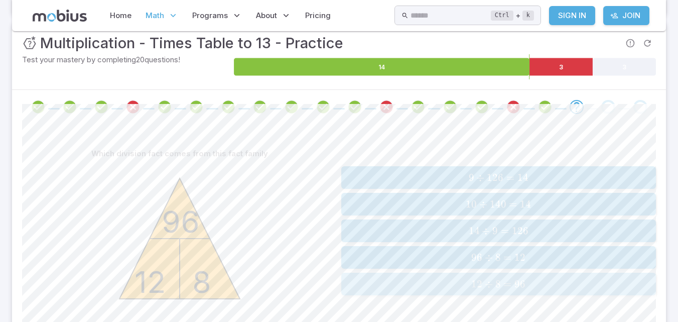
click at [430, 292] on button "12 ÷ 8 = 96 \text{12} \div \text{8} = \text{96} 12 ÷ 8 = 96" at bounding box center [498, 284] width 315 height 23
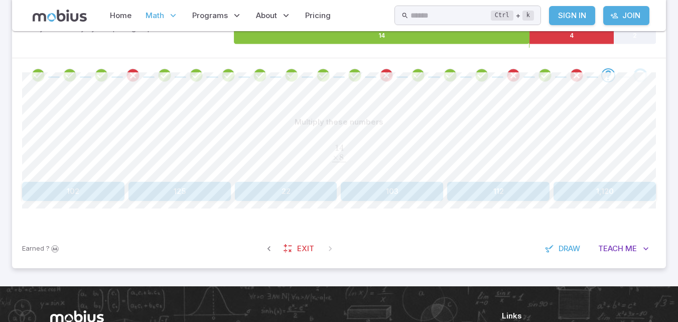
scroll to position [183, 0]
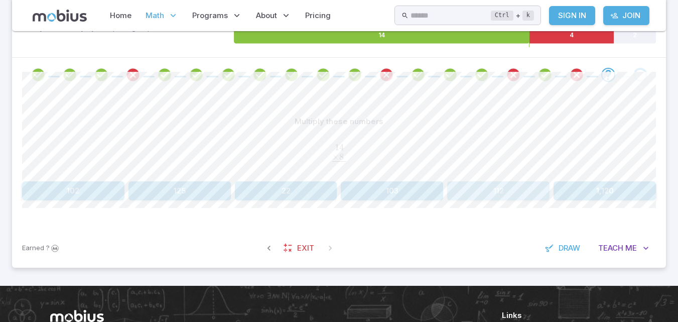
click at [469, 197] on button "112" at bounding box center [498, 190] width 102 height 19
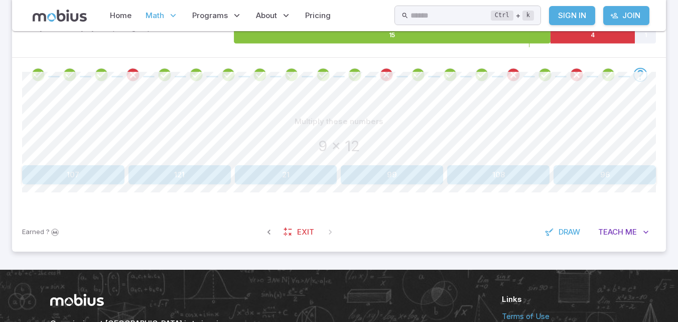
click at [454, 178] on button "108" at bounding box center [498, 174] width 102 height 19
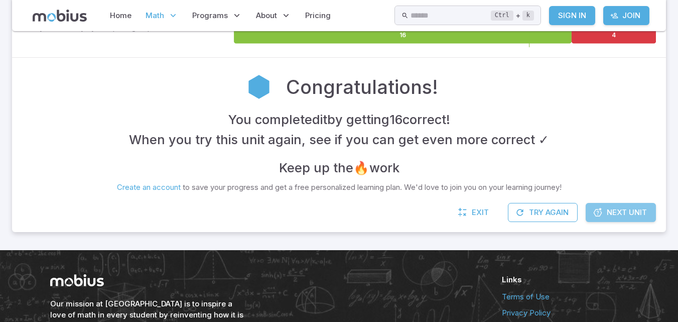
click at [626, 210] on span "Next Unit" at bounding box center [627, 212] width 40 height 11
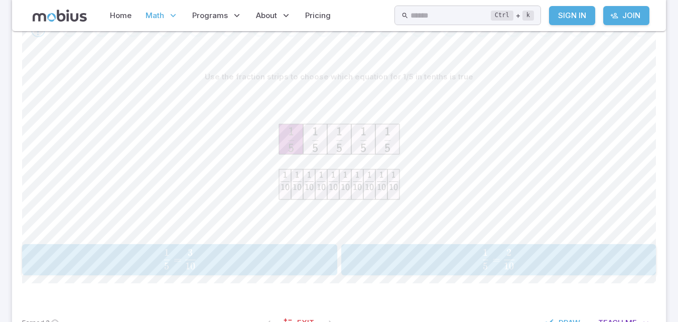
scroll to position [251, 0]
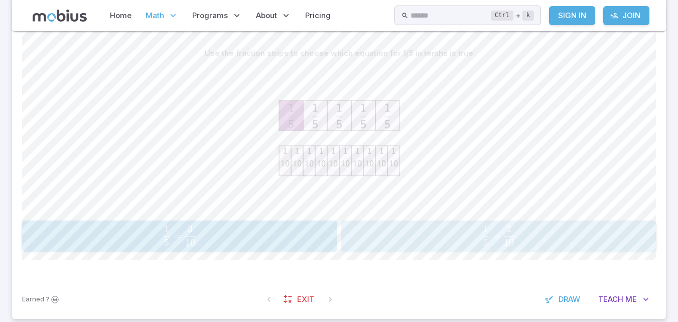
click at [459, 247] on div "1 5 = 2 10 \frac{1}{5} = \frac{2}{10} 5 1 ​ = 10 2 ​" at bounding box center [498, 235] width 309 height 23
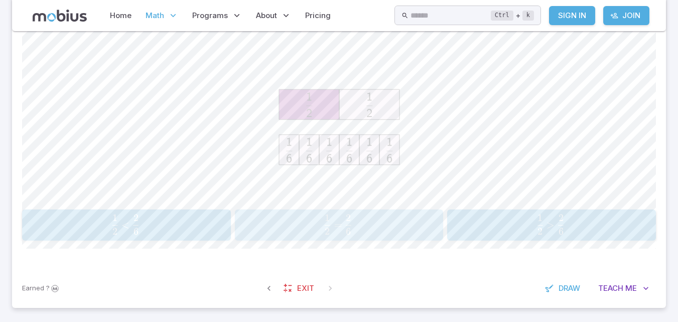
click at [327, 225] on span "2 1 ​" at bounding box center [328, 224] width 6 height 20
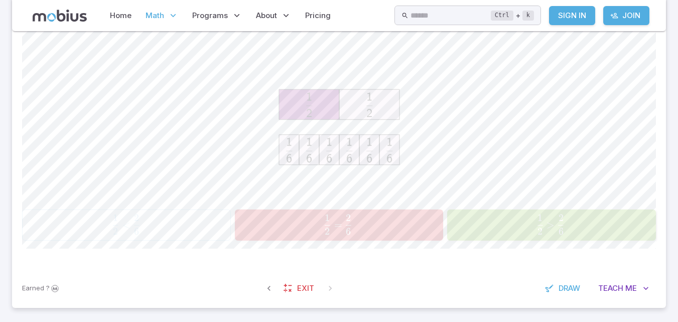
click at [481, 209] on div "1 2 < 2 6 \frac{1}{2} < \frac{2}{6} 2 1 ​ < 6 2 ​ 1 2 = 2 6 \frac{1}{2} = \frac…" at bounding box center [339, 142] width 634 height 197
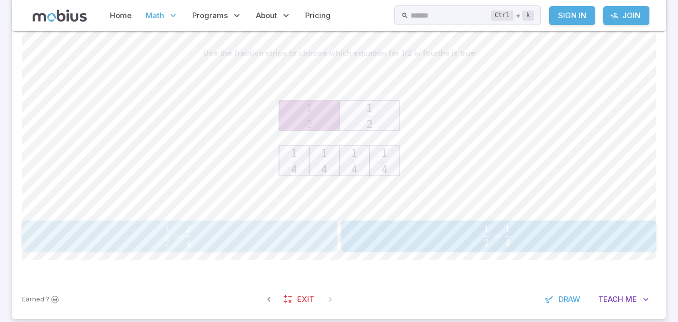
click at [206, 229] on span "2 1 ​ = 4 2 ​" at bounding box center [178, 235] width 287 height 20
click at [415, 229] on span "4 2 ​ = 2 2 ​" at bounding box center [496, 235] width 290 height 20
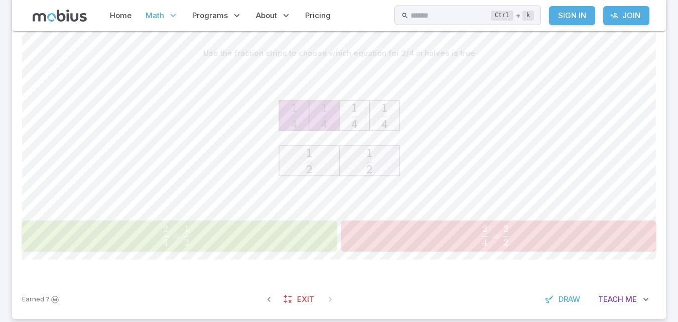
click at [308, 232] on span "4 2 ​ = 2 1 ​" at bounding box center [177, 235] width 290 height 20
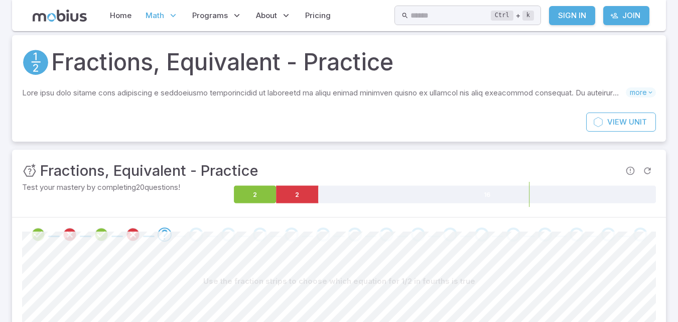
scroll to position [0, 0]
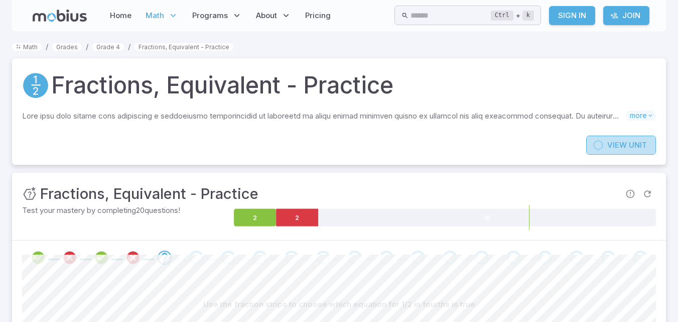
click at [599, 139] on link "View Unit" at bounding box center [621, 145] width 70 height 19
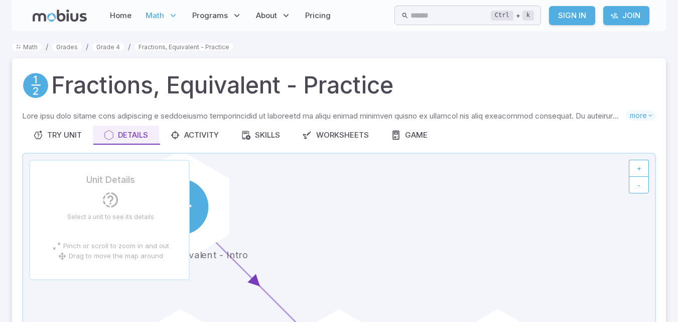
click at [182, 125] on div "Skills you will learn include: Fraction strips Equivalent fractions from pictur…" at bounding box center [339, 117] width 634 height 15
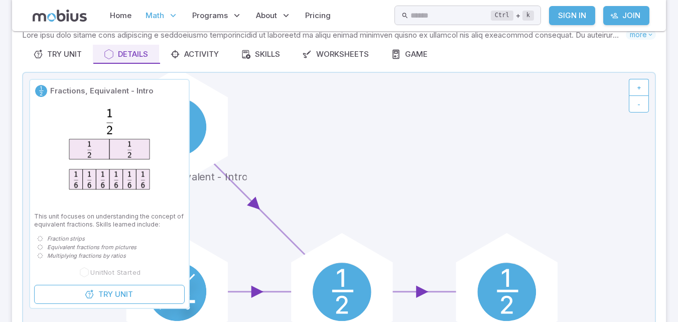
scroll to position [80, 0]
click at [79, 61] on link "Try Unit" at bounding box center [57, 54] width 71 height 19
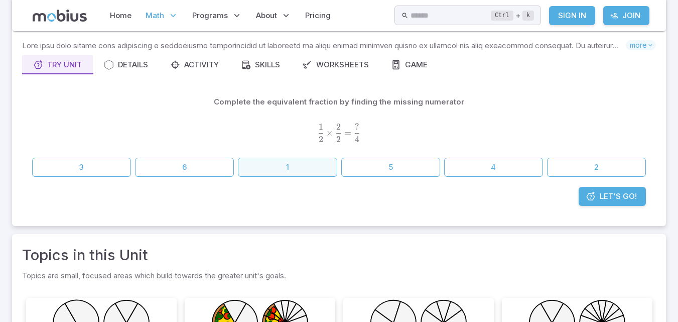
click at [281, 161] on div "Complete the equivalent fraction by finding the missing numerator 1 2 × 2 2 = ?…" at bounding box center [339, 134] width 614 height 84
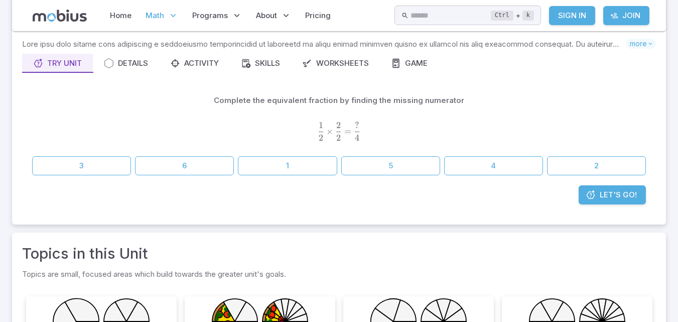
click at [296, 123] on span "2 1 ​ × 2 2 ​ = 4 ? ​" at bounding box center [339, 130] width 614 height 19
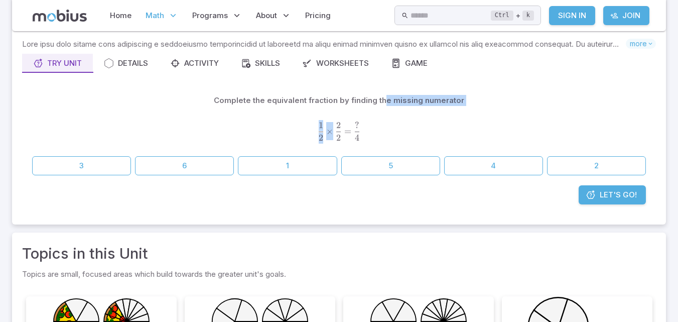
drag, startPoint x: 397, startPoint y: 78, endPoint x: 357, endPoint y: 98, distance: 44.4
click at [373, 89] on div "Complete the equivalent fraction by finding the missing numerator 1 2 × 2 2 = ?…" at bounding box center [339, 133] width 634 height 104
click at [354, 99] on p "Complete the equivalent fraction by finding the missing numerator" at bounding box center [339, 100] width 250 height 11
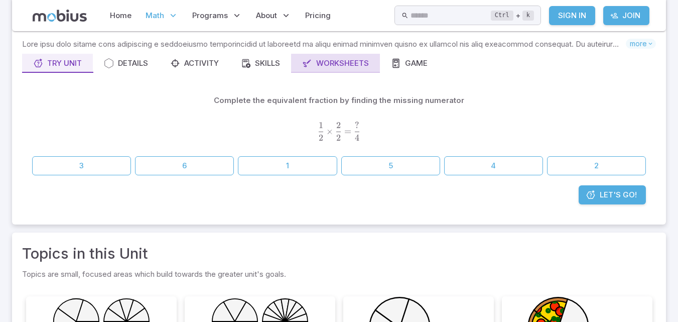
click at [355, 66] on div "Worksheets" at bounding box center [335, 63] width 67 height 11
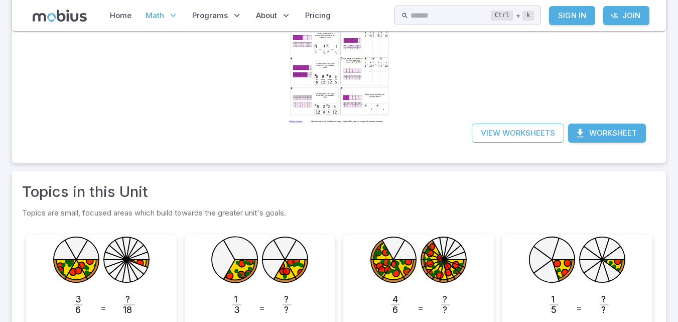
scroll to position [151, 0]
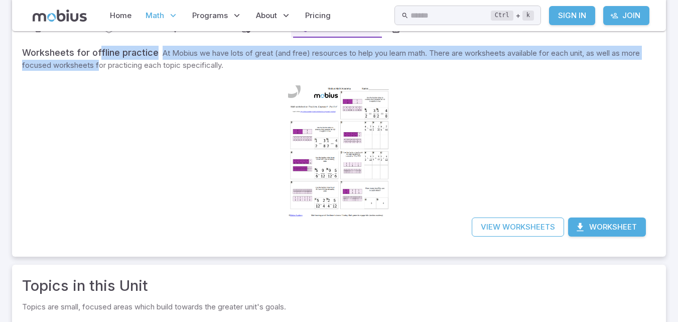
drag, startPoint x: 98, startPoint y: 57, endPoint x: 103, endPoint y: 51, distance: 7.8
click at [100, 51] on div "Skills you will learn include: Fraction strips Equivalent fractions from pictur…" at bounding box center [339, 125] width 634 height 243
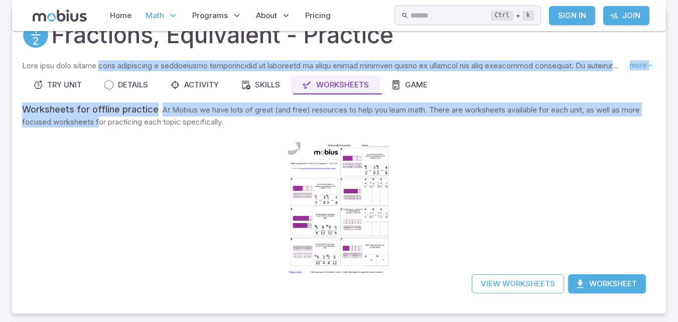
scroll to position [0, 0]
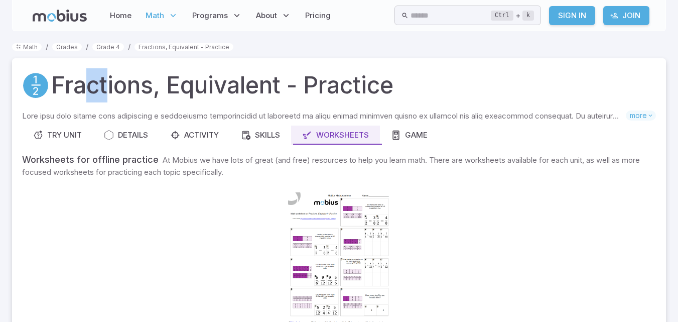
drag, startPoint x: 106, startPoint y: 79, endPoint x: 67, endPoint y: 104, distance: 46.5
click at [73, 100] on h1 "Fractions, Equivalent - Practice" at bounding box center [222, 85] width 342 height 34
click at [115, 47] on link "Grade 4" at bounding box center [108, 47] width 32 height 8
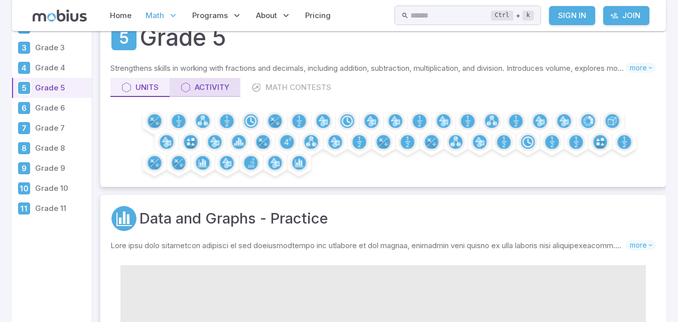
click at [215, 82] on div "Activity" at bounding box center [205, 87] width 49 height 11
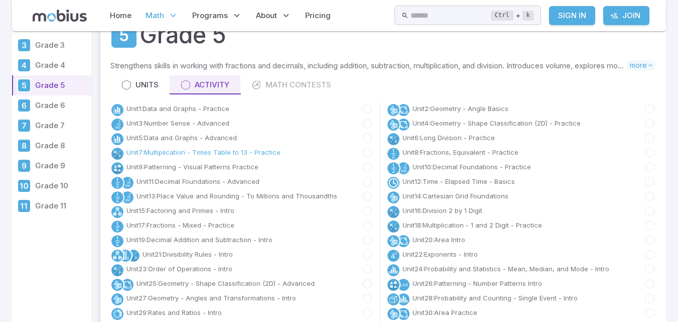
click at [264, 150] on link "Unit 7 : Multiplication - Times Table to 13 - Practice" at bounding box center [203, 153] width 154 height 10
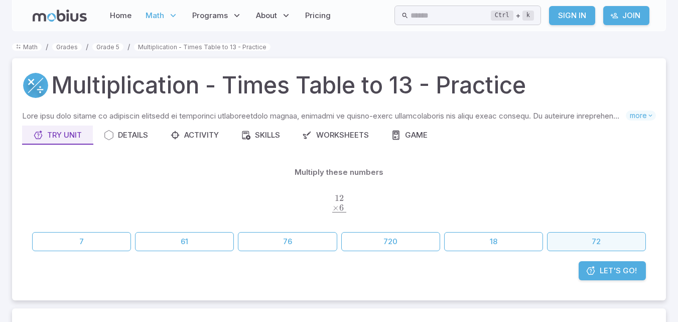
drag, startPoint x: 596, startPoint y: 236, endPoint x: 617, endPoint y: 240, distance: 21.5
click at [617, 240] on button "72" at bounding box center [596, 241] width 99 height 19
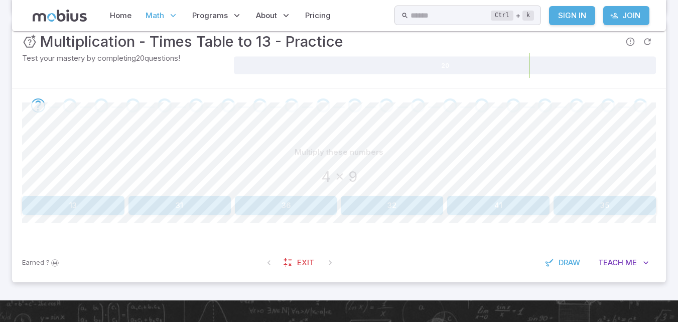
scroll to position [155, 0]
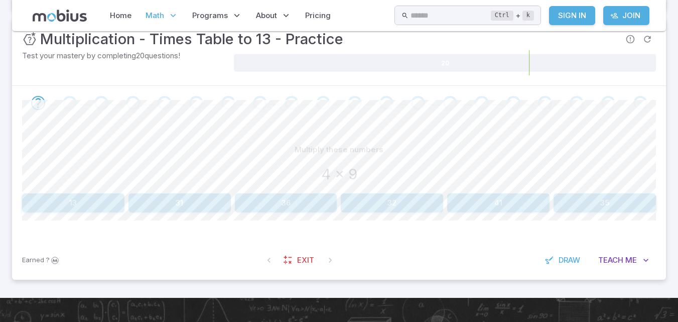
click at [332, 119] on div at bounding box center [339, 103] width 654 height 34
click at [308, 204] on button "36" at bounding box center [286, 202] width 102 height 19
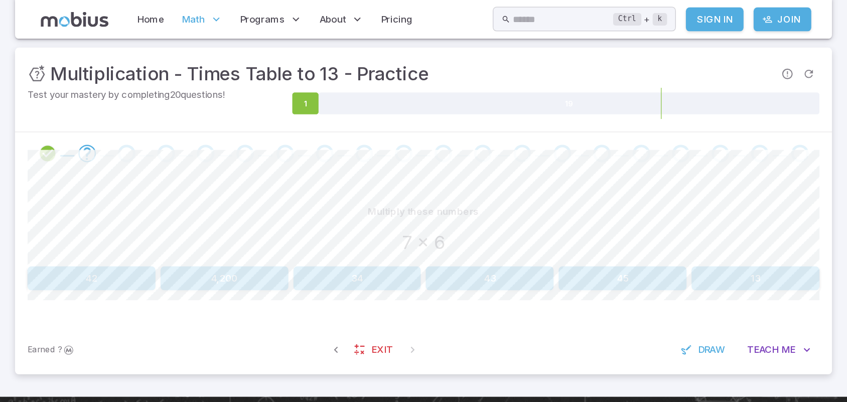
scroll to position [134, 0]
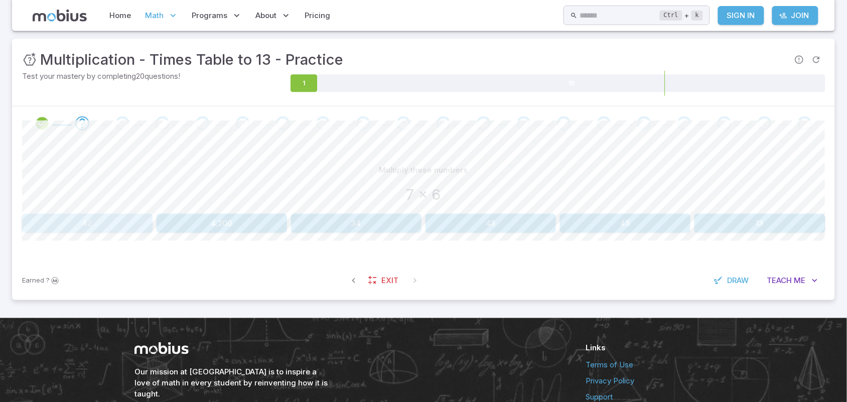
click at [87, 219] on button "42" at bounding box center [87, 223] width 130 height 19
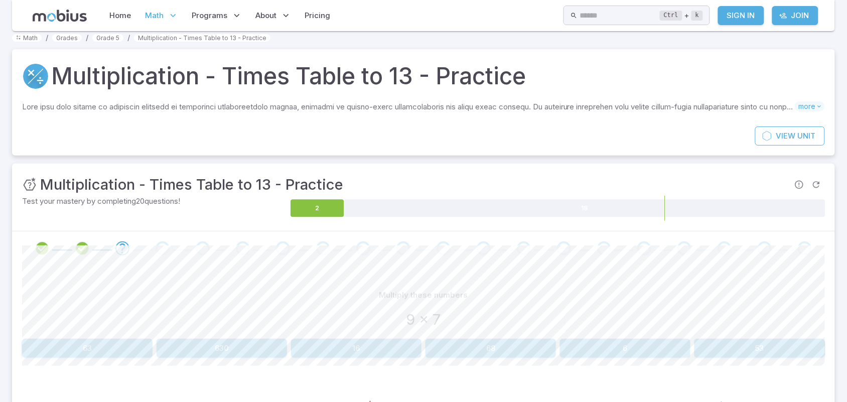
scroll to position [9, 0]
click at [69, 321] on button "63" at bounding box center [87, 348] width 130 height 19
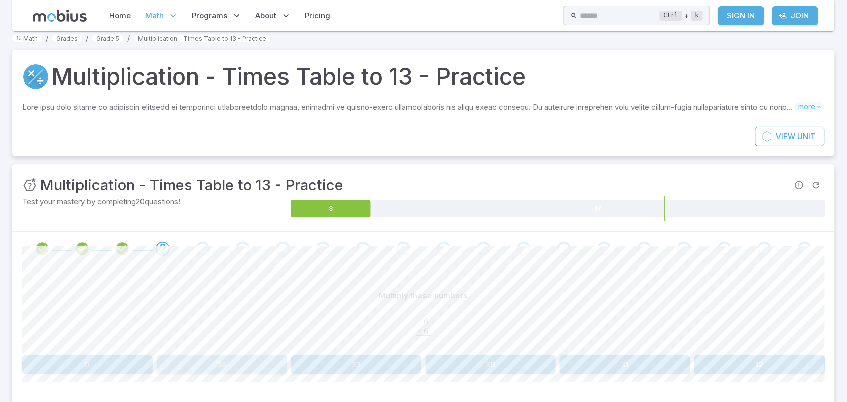
click at [224, 321] on button "36" at bounding box center [222, 364] width 130 height 19
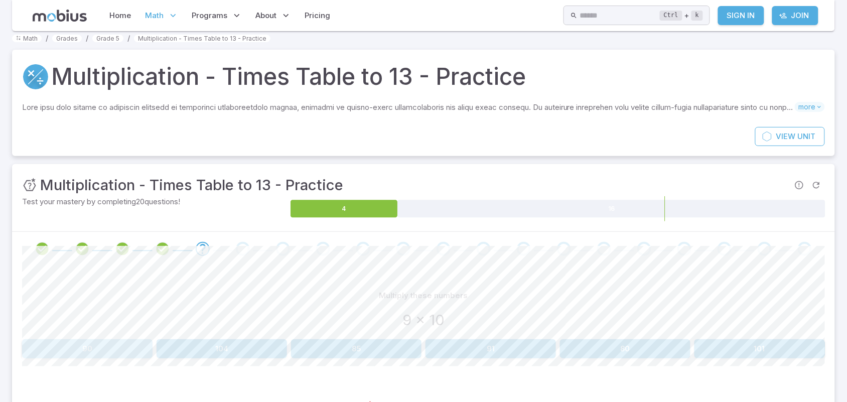
click at [125, 321] on button "90" at bounding box center [87, 348] width 130 height 19
click at [536, 321] on button "32" at bounding box center [491, 348] width 130 height 19
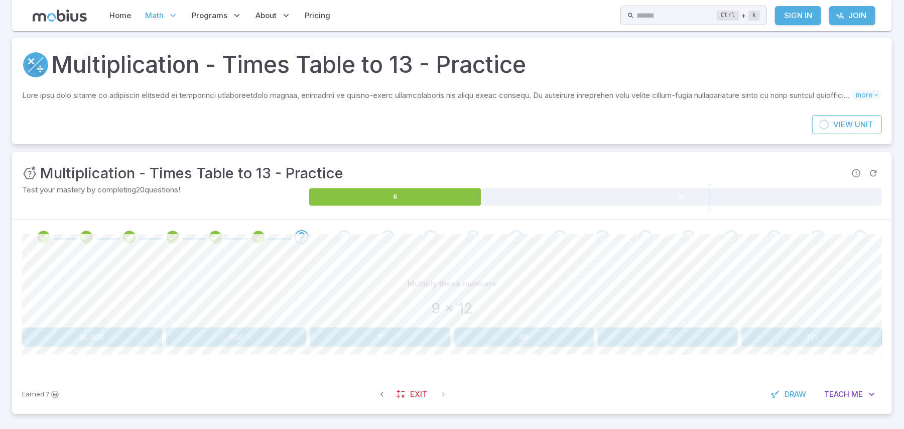
scroll to position [25, 0]
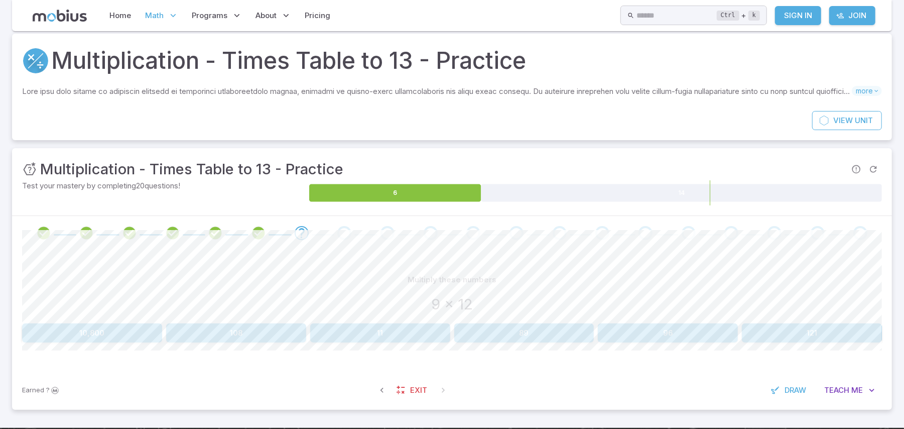
drag, startPoint x: 252, startPoint y: 335, endPoint x: 223, endPoint y: 316, distance: 35.1
drag, startPoint x: 223, startPoint y: 312, endPoint x: 255, endPoint y: 327, distance: 35.9
click at [255, 321] on button "108" at bounding box center [236, 332] width 140 height 19
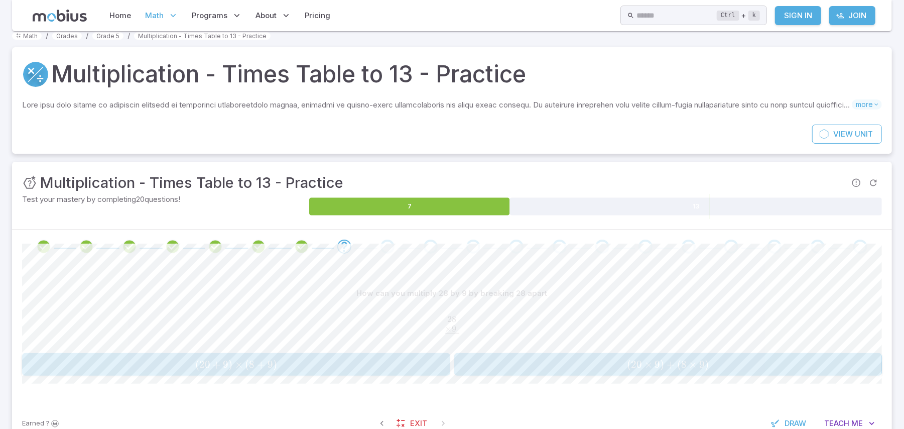
scroll to position [0, 0]
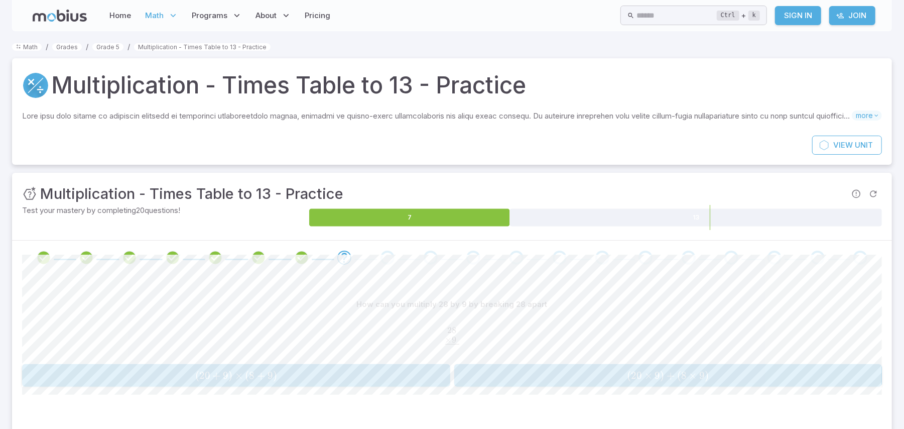
click at [635, 321] on button "( 20 × 9 ) + ( 8 × 9 ) (20 \times 9)+(8 \times 9) ( 20 × 9 ) + ( 8 × 9 )" at bounding box center [668, 375] width 428 height 23
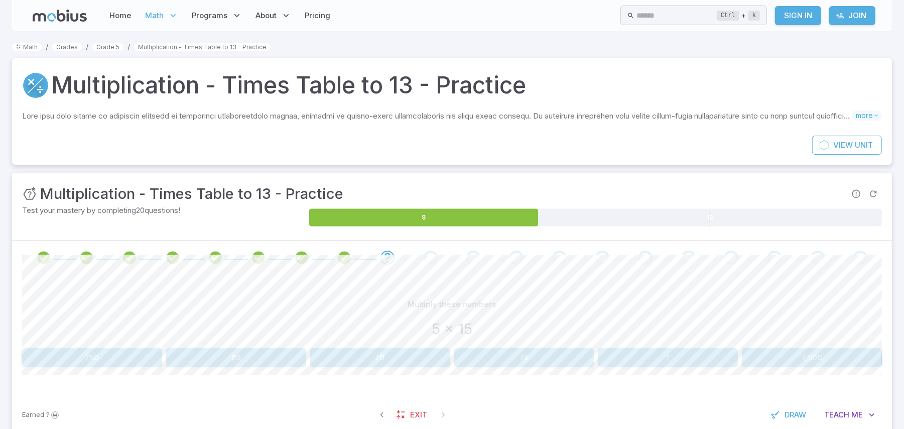
drag, startPoint x: 490, startPoint y: 362, endPoint x: 436, endPoint y: 336, distance: 59.5
drag, startPoint x: 436, startPoint y: 336, endPoint x: 490, endPoint y: 355, distance: 57.5
drag, startPoint x: 490, startPoint y: 355, endPoint x: 471, endPoint y: 356, distance: 19.6
click at [471, 321] on button "75" at bounding box center [524, 357] width 140 height 19
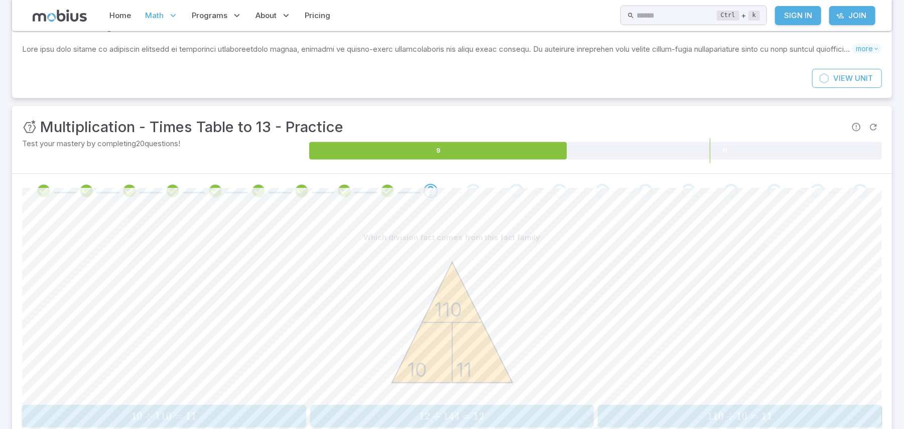
scroll to position [133, 0]
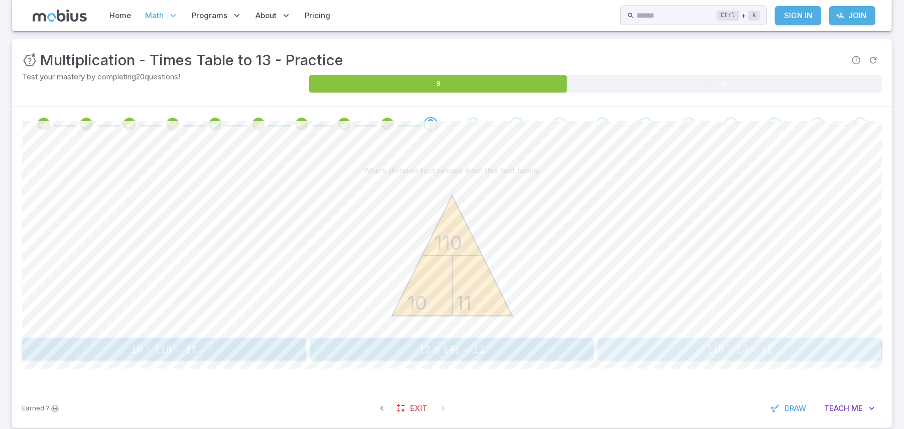
click at [678, 321] on span "10" at bounding box center [741, 349] width 11 height 13
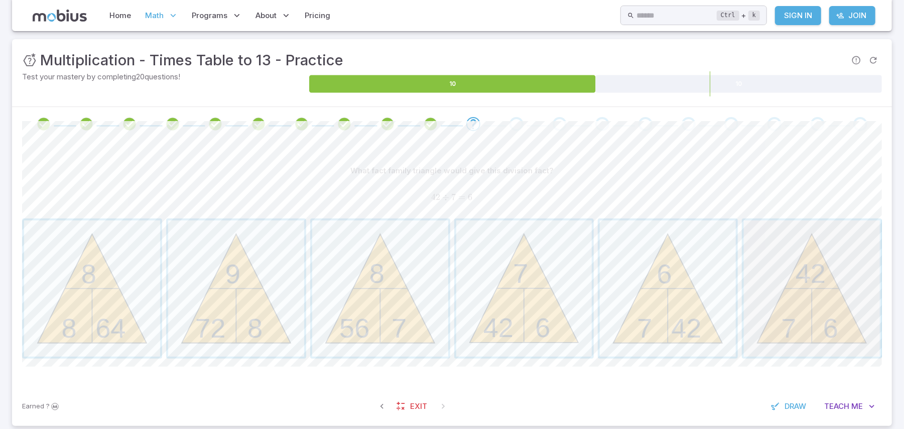
click at [678, 321] on span "button" at bounding box center [812, 288] width 136 height 136
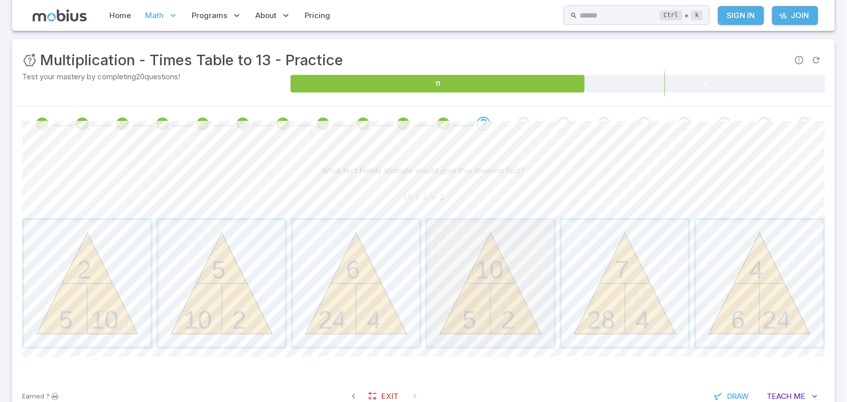
click at [525, 247] on span "button" at bounding box center [491, 283] width 126 height 126
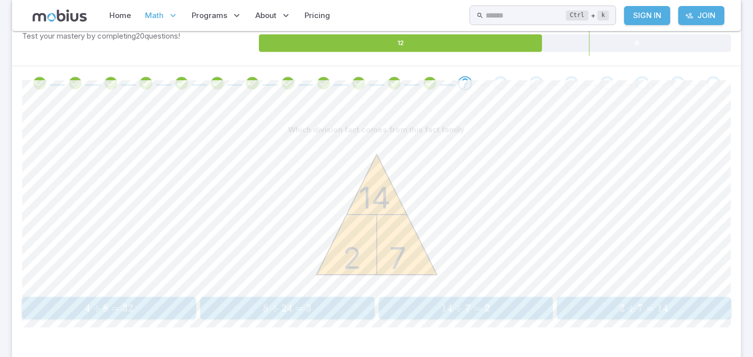
scroll to position [189, 0]
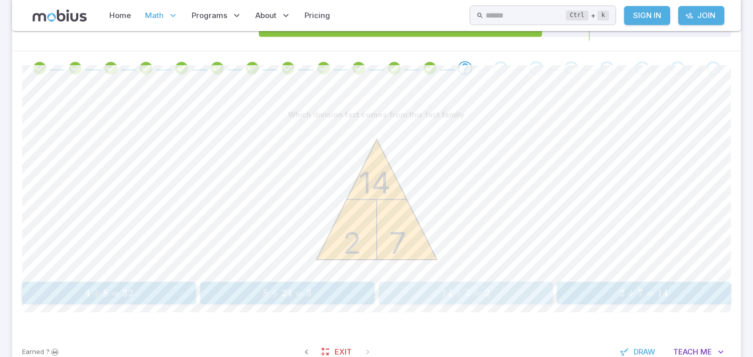
click at [435, 295] on span "14 ÷ 7 = 2" at bounding box center [466, 293] width 168 height 13
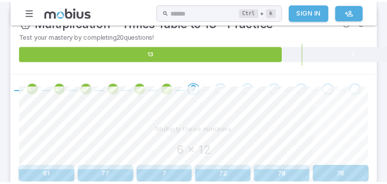
scroll to position [190, 0]
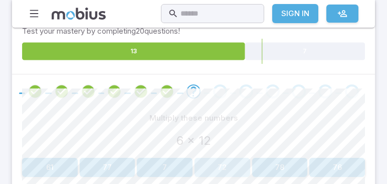
click at [220, 162] on button "72" at bounding box center [223, 167] width 56 height 19
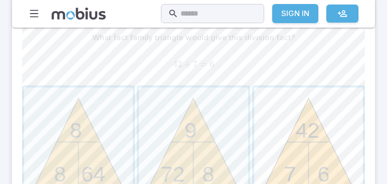
scroll to position [276, 0]
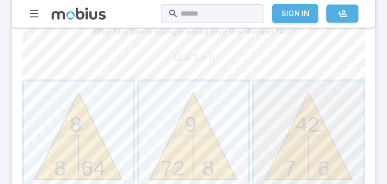
click at [275, 121] on span "button" at bounding box center [308, 135] width 109 height 109
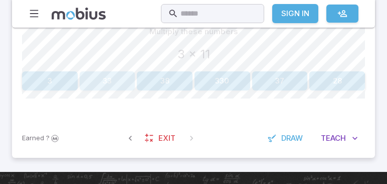
click at [110, 79] on button "33" at bounding box center [108, 80] width 56 height 19
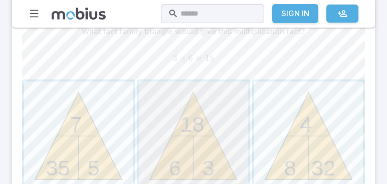
click at [172, 118] on span "button" at bounding box center [193, 135] width 109 height 109
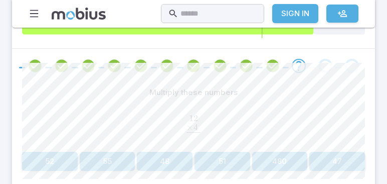
scroll to position [247, 0]
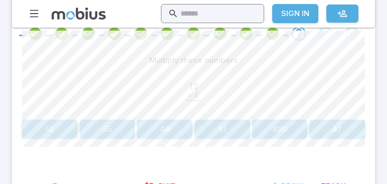
click at [161, 20] on div "Ctrl + k ​" at bounding box center [212, 14] width 103 height 20
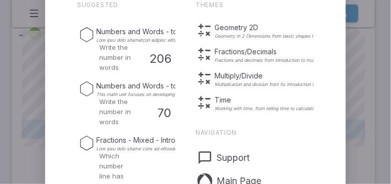
drag, startPoint x: 228, startPoint y: 11, endPoint x: 207, endPoint y: 129, distance: 120.3
click at [228, 14] on div "Themes Geometry 2D Geometry in 2 Dimensions from basic shapes to advanced work …" at bounding box center [255, 57] width 118 height 111
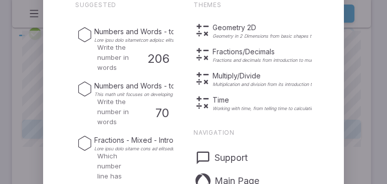
drag, startPoint x: 380, startPoint y: 123, endPoint x: 374, endPoint y: 120, distance: 6.3
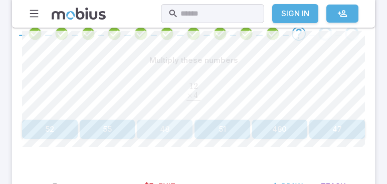
click at [176, 130] on button "48" at bounding box center [165, 128] width 56 height 19
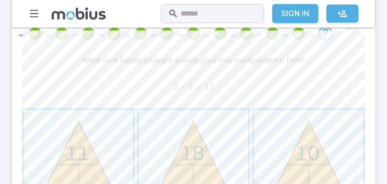
scroll to position [276, 0]
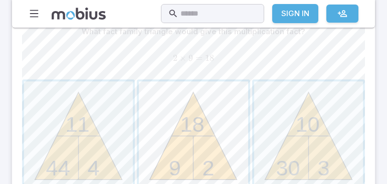
click at [191, 102] on span "button" at bounding box center [193, 135] width 109 height 109
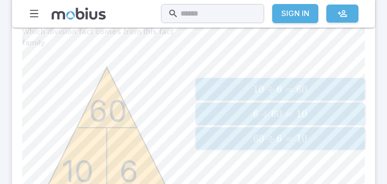
scroll to position [305, 0]
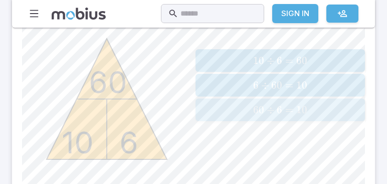
click at [253, 116] on button "60 ÷ 6 = 10 \text{60} \div \text{6} = \text{10} 60 ÷ 6 = 10" at bounding box center [281, 109] width 170 height 23
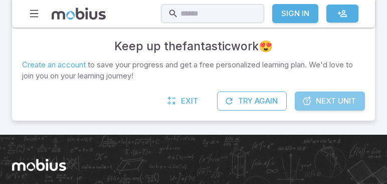
click at [314, 103] on link "Next Unit" at bounding box center [330, 100] width 70 height 19
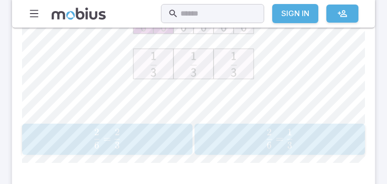
scroll to position [315, 0]
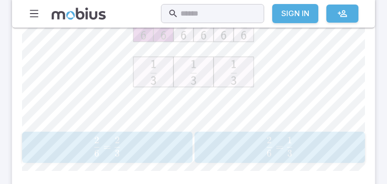
click at [218, 139] on span "6 2 ​ = 3 1 ​" at bounding box center [279, 147] width 145 height 20
click at [233, 131] on button "4 12 = 2 3 \frac{4}{12} = \frac{2}{3} 12 4 ​ = 3 2 ​" at bounding box center [280, 146] width 171 height 31
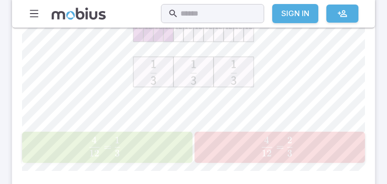
drag, startPoint x: 151, startPoint y: 138, endPoint x: 166, endPoint y: 123, distance: 20.6
click at [151, 138] on span "12 4 ​ = 3 1 ​" at bounding box center [105, 147] width 150 height 20
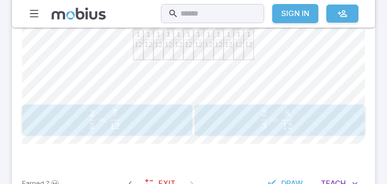
scroll to position [344, 0]
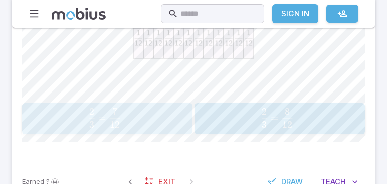
click at [160, 116] on span "3 2 ​ = 12 7 ​" at bounding box center [105, 118] width 150 height 20
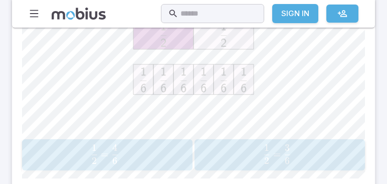
scroll to position [315, 0]
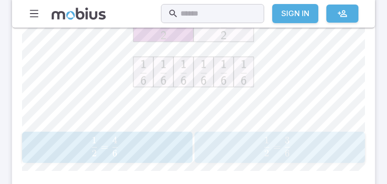
click at [310, 137] on span "2 1 ​ = 6 3 ​" at bounding box center [278, 147] width 150 height 20
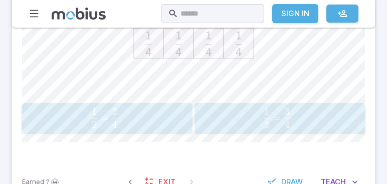
scroll to position [372, 0]
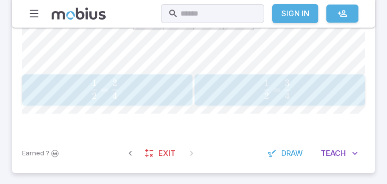
click at [152, 85] on span "2 1 ​ = 4 2 ​" at bounding box center [105, 89] width 150 height 20
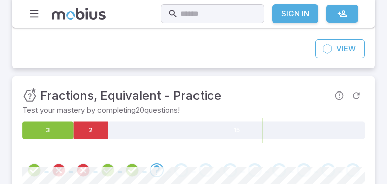
scroll to position [29, 0]
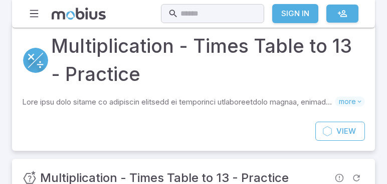
scroll to position [305, 0]
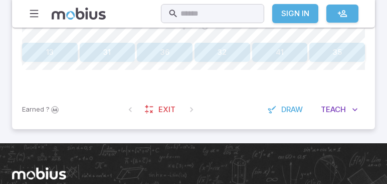
click at [129, 168] on div "Home Math Grade 1 Grade 2 Grade 3 Grade 4 Grade 5 Grade 6 Grade 7 Grade 8 Grade…" at bounding box center [193, 21] width 387 height 653
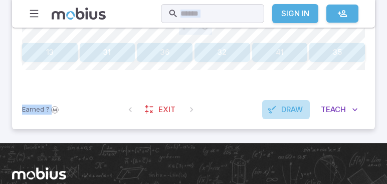
click at [296, 109] on span "Draw" at bounding box center [293, 109] width 22 height 11
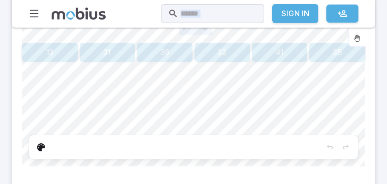
click at [161, 141] on div at bounding box center [193, 147] width 329 height 24
click at [140, 143] on div at bounding box center [193, 147] width 329 height 24
click at [103, 148] on div at bounding box center [193, 147] width 329 height 24
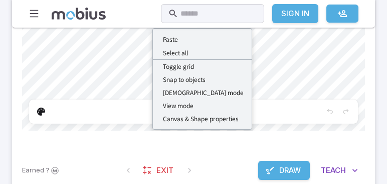
scroll to position [343, 0]
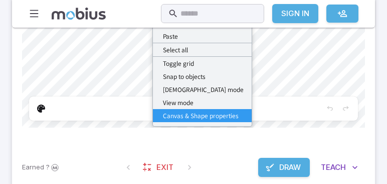
click at [209, 111] on div "Canvas & Shape properties" at bounding box center [201, 115] width 76 height 9
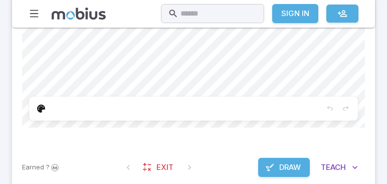
scroll to position [286, 0]
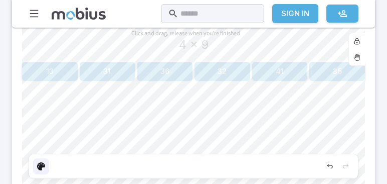
click at [45, 163] on div "Edit" at bounding box center [41, 166] width 16 height 16
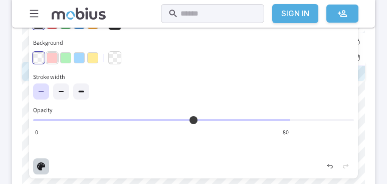
drag, startPoint x: 53, startPoint y: 49, endPoint x: 51, endPoint y: 54, distance: 6.1
click at [51, 54] on div at bounding box center [77, 57] width 88 height 17
click at [52, 55] on button "button" at bounding box center [52, 57] width 11 height 11
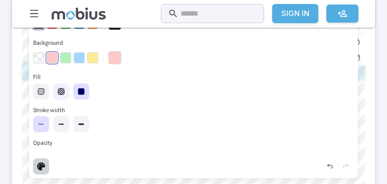
click at [65, 93] on icon "button" at bounding box center [61, 91] width 8 height 8
click at [44, 92] on icon "button" at bounding box center [41, 91] width 8 height 8
click at [46, 166] on div "Edit" at bounding box center [41, 166] width 16 height 16
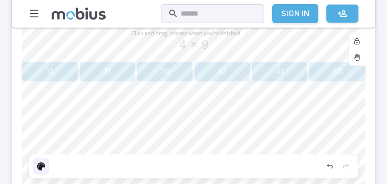
click at [49, 164] on div "Edit" at bounding box center [41, 166] width 16 height 16
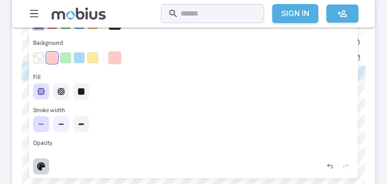
click at [58, 120] on icon at bounding box center [61, 124] width 8 height 8
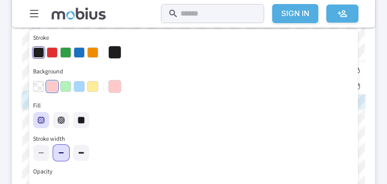
scroll to position [257, 0]
click at [79, 83] on button "button" at bounding box center [79, 86] width 11 height 11
click at [65, 120] on button "button" at bounding box center [61, 120] width 16 height 16
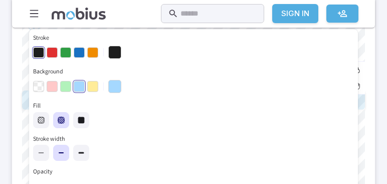
click at [59, 152] on icon at bounding box center [61, 153] width 8 height 8
click at [42, 172] on label "Opacity 80 0" at bounding box center [193, 182] width 321 height 31
click at [42, 181] on input "Opacity 80 0" at bounding box center [193, 182] width 321 height 2
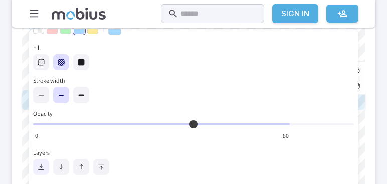
click at [45, 161] on button "button" at bounding box center [41, 167] width 16 height 16
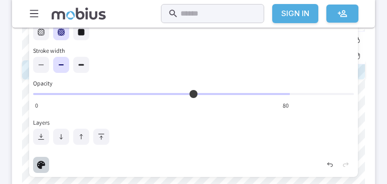
scroll to position [343, 0]
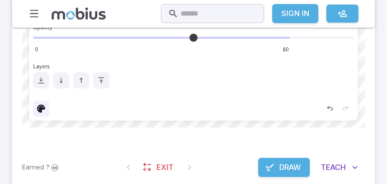
click at [47, 108] on div "Edit" at bounding box center [41, 108] width 16 height 16
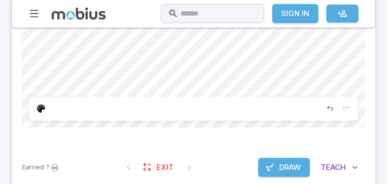
scroll to position [341, 0]
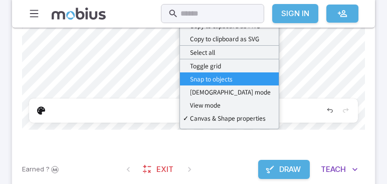
drag, startPoint x: 135, startPoint y: 109, endPoint x: 219, endPoint y: 81, distance: 88.6
click at [219, 76] on div "Snap to objects" at bounding box center [211, 78] width 43 height 9
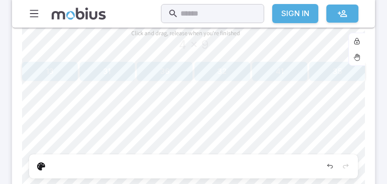
scroll to position [282, 0]
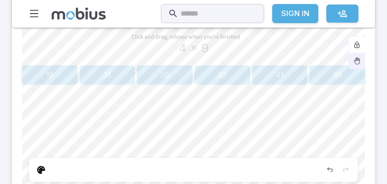
drag, startPoint x: 373, startPoint y: 47, endPoint x: 355, endPoint y: 61, distance: 22.9
click at [355, 61] on div "Multiply these numbers 4 x 9 13 31 36 32 41 35 Shapes 1 2 3 4 5 6 7 8 0 Library…" at bounding box center [193, 112] width 363 height 193
click at [356, 59] on icon at bounding box center [357, 62] width 6 height 6
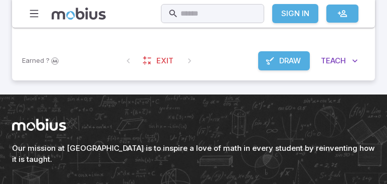
scroll to position [477, 0]
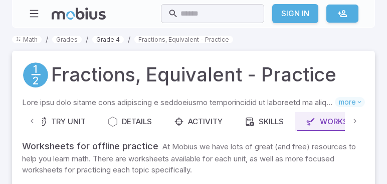
click at [115, 38] on link "Grade 4" at bounding box center [108, 40] width 32 height 8
click at [68, 37] on li "Grades" at bounding box center [67, 39] width 30 height 11
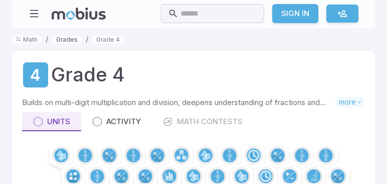
click at [69, 38] on link "Grades" at bounding box center [67, 40] width 30 height 8
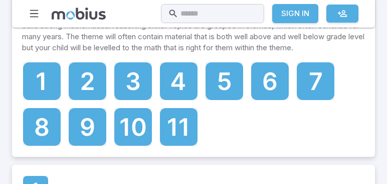
scroll to position [143, 0]
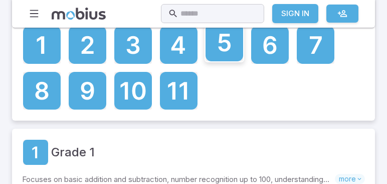
click at [222, 51] on icon at bounding box center [224, 43] width 13 height 18
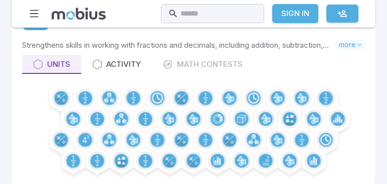
scroll to position [86, 0]
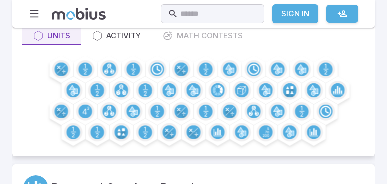
click at [183, 32] on div "Units Activity Math Contests" at bounding box center [193, 35] width 343 height 19
click at [183, 36] on div "Units Activity Math Contests" at bounding box center [193, 35] width 343 height 19
click at [167, 33] on div "Units Activity Math Contests" at bounding box center [193, 35] width 343 height 19
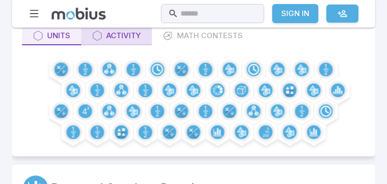
click at [122, 39] on div "Activity" at bounding box center [116, 35] width 49 height 11
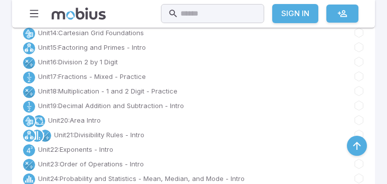
scroll to position [315, 0]
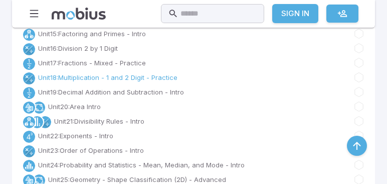
click at [92, 74] on link "Unit 18 : Multiplication - 1 and 2 Digit - Practice" at bounding box center [108, 77] width 140 height 10
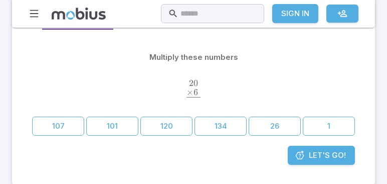
scroll to position [143, 0]
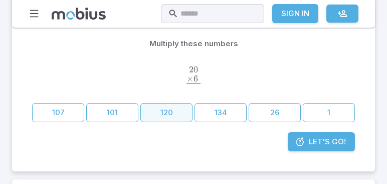
click at [177, 111] on button "120" at bounding box center [167, 112] width 52 height 19
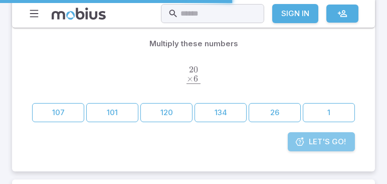
click at [301, 139] on icon at bounding box center [300, 142] width 10 height 10
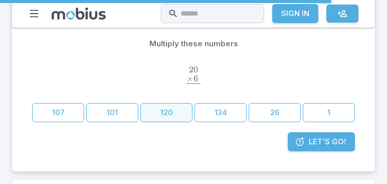
click at [165, 113] on button "120" at bounding box center [167, 112] width 52 height 19
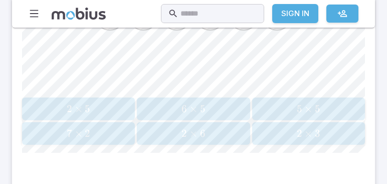
scroll to position [487, 0]
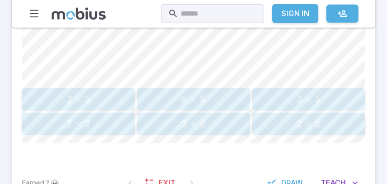
click at [191, 102] on span "×" at bounding box center [194, 99] width 8 height 13
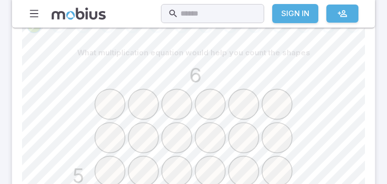
scroll to position [172, 0]
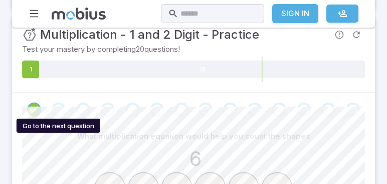
click at [63, 105] on div "Go to the next question" at bounding box center [59, 109] width 14 height 14
click at [61, 109] on icon "Go to the next question" at bounding box center [59, 109] width 12 height 12
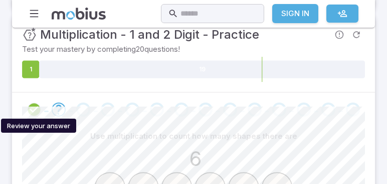
click at [34, 104] on icon "Review your answer" at bounding box center [34, 109] width 15 height 15
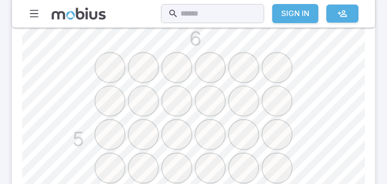
scroll to position [201, 0]
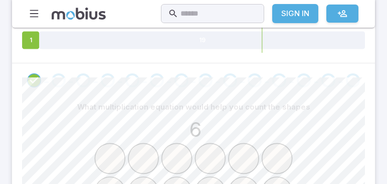
drag, startPoint x: 41, startPoint y: 63, endPoint x: 47, endPoint y: 71, distance: 10.0
click at [44, 67] on div at bounding box center [193, 80] width 363 height 34
click at [60, 84] on div "Go to the next question" at bounding box center [59, 80] width 14 height 14
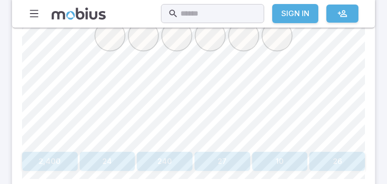
scroll to position [459, 0]
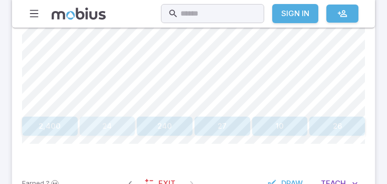
click at [107, 123] on button "24" at bounding box center [108, 125] width 56 height 19
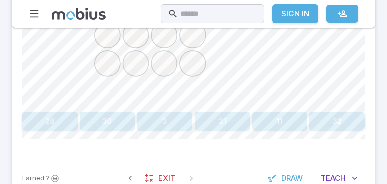
scroll to position [487, 0]
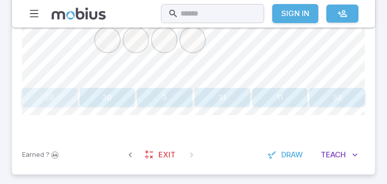
click at [63, 89] on button "28" at bounding box center [50, 97] width 56 height 19
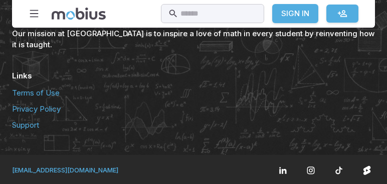
scroll to position [477, 0]
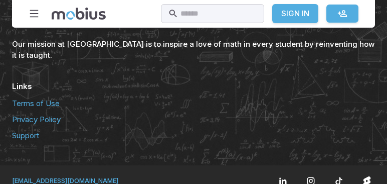
click at [300, 138] on div "Our mission at Mobius is to inspire a love of math in every student by reinvent…" at bounding box center [193, 77] width 387 height 175
click at [358, 147] on div "Our mission at Mobius is to inspire a love of math in every student by reinvent…" at bounding box center [193, 77] width 387 height 175
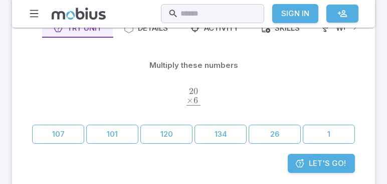
scroll to position [143, 0]
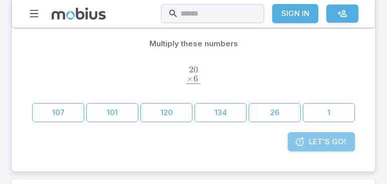
click at [292, 143] on link "Let's Go!" at bounding box center [321, 141] width 67 height 19
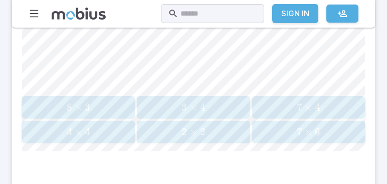
scroll to position [487, 0]
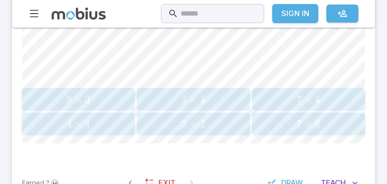
click at [85, 90] on button "8 × 3 8 \times 3 8 × 3" at bounding box center [78, 99] width 113 height 23
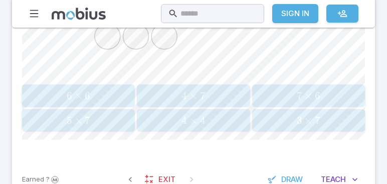
scroll to position [516, 0]
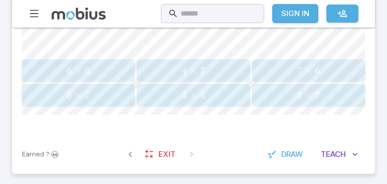
click at [291, 96] on span "3 × 7" at bounding box center [308, 95] width 107 height 13
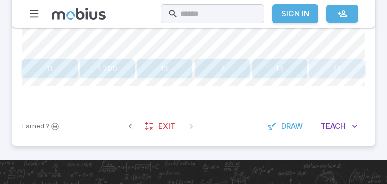
click at [326, 72] on button "12" at bounding box center [338, 68] width 56 height 19
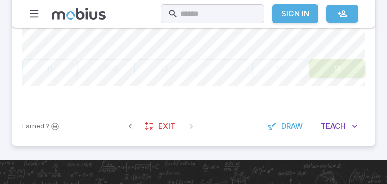
scroll to position [477, 0]
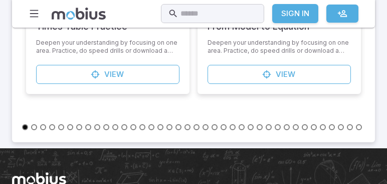
scroll to position [143, 0]
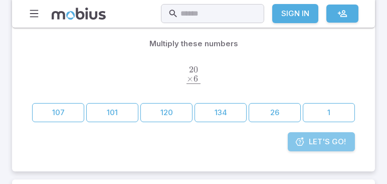
click at [347, 141] on link "Let's Go!" at bounding box center [321, 141] width 67 height 19
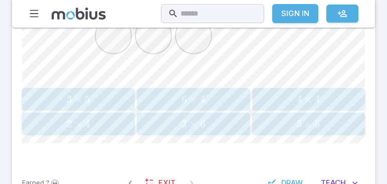
scroll to position [430, 0]
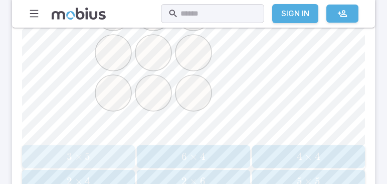
click at [123, 150] on span "3 × 5" at bounding box center [78, 156] width 107 height 13
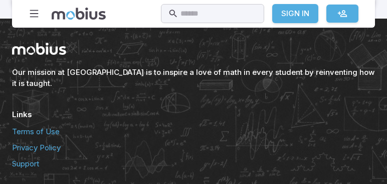
scroll to position [448, 0]
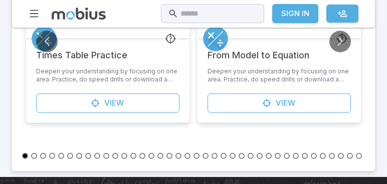
scroll to position [143, 0]
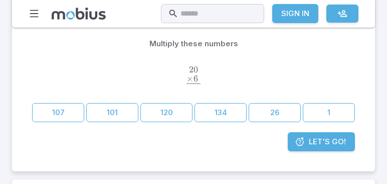
click at [309, 143] on link "Let's Go!" at bounding box center [321, 141] width 67 height 19
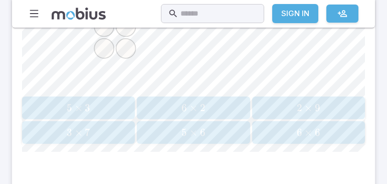
scroll to position [487, 0]
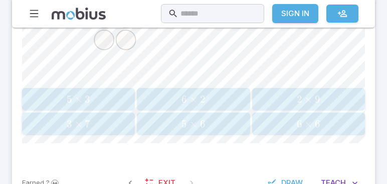
click at [310, 97] on span "×" at bounding box center [309, 99] width 8 height 13
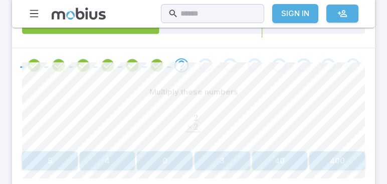
scroll to position [247, 0]
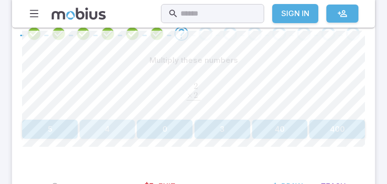
click at [98, 123] on button "4" at bounding box center [108, 128] width 56 height 19
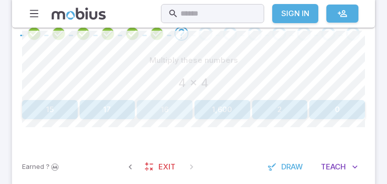
click at [160, 114] on button "16" at bounding box center [165, 109] width 56 height 19
click at [238, 100] on button "48" at bounding box center [223, 109] width 56 height 19
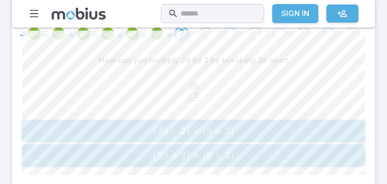
scroll to position [219, 0]
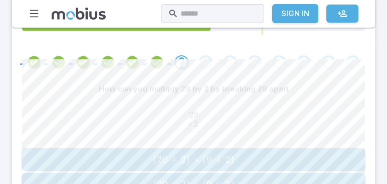
click at [214, 124] on span "29 . × 2 . ​ ​" at bounding box center [193, 121] width 343 height 23
click at [197, 159] on span "×" at bounding box center [197, 159] width 8 height 13
